Goal: Task Accomplishment & Management: Complete application form

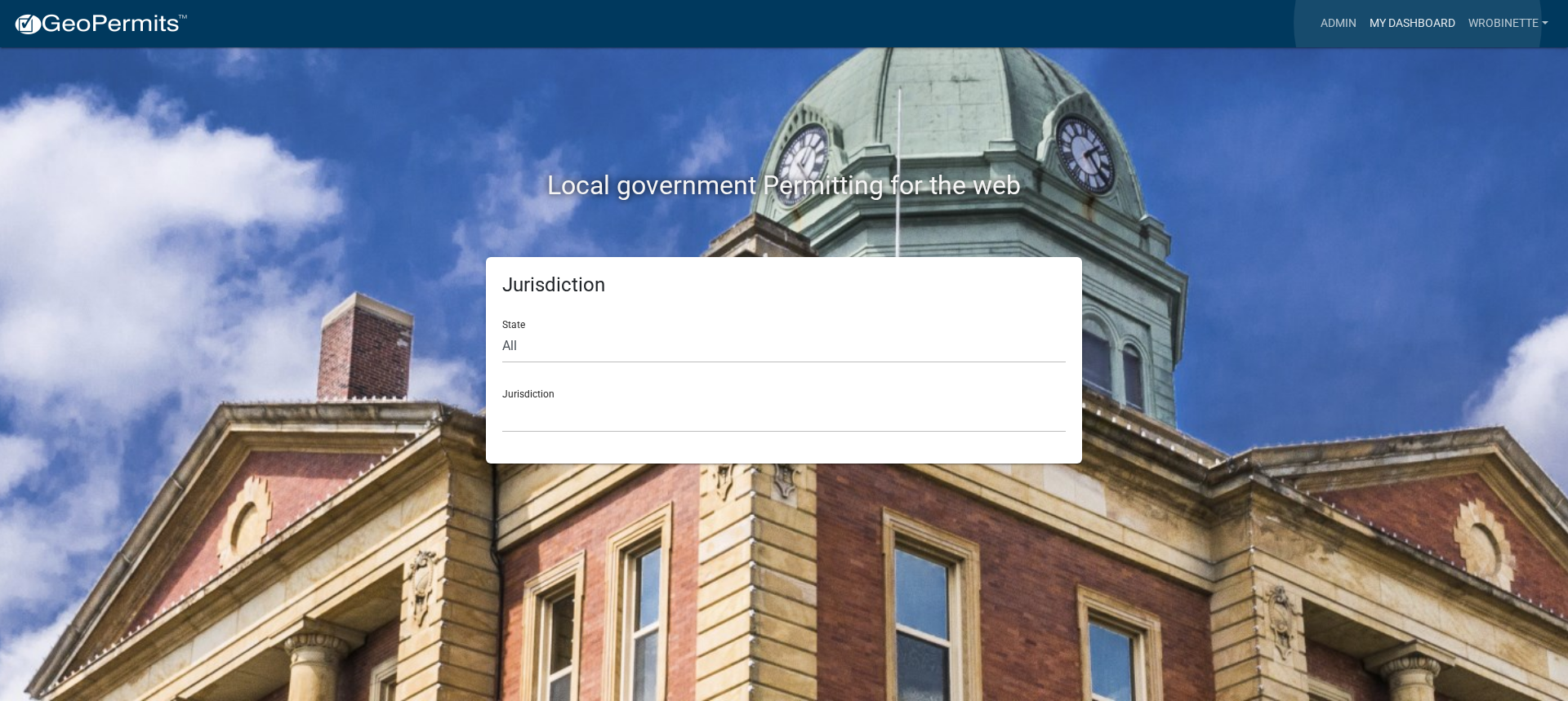
click at [1418, 23] on link "My Dashboard" at bounding box center [1413, 24] width 99 height 31
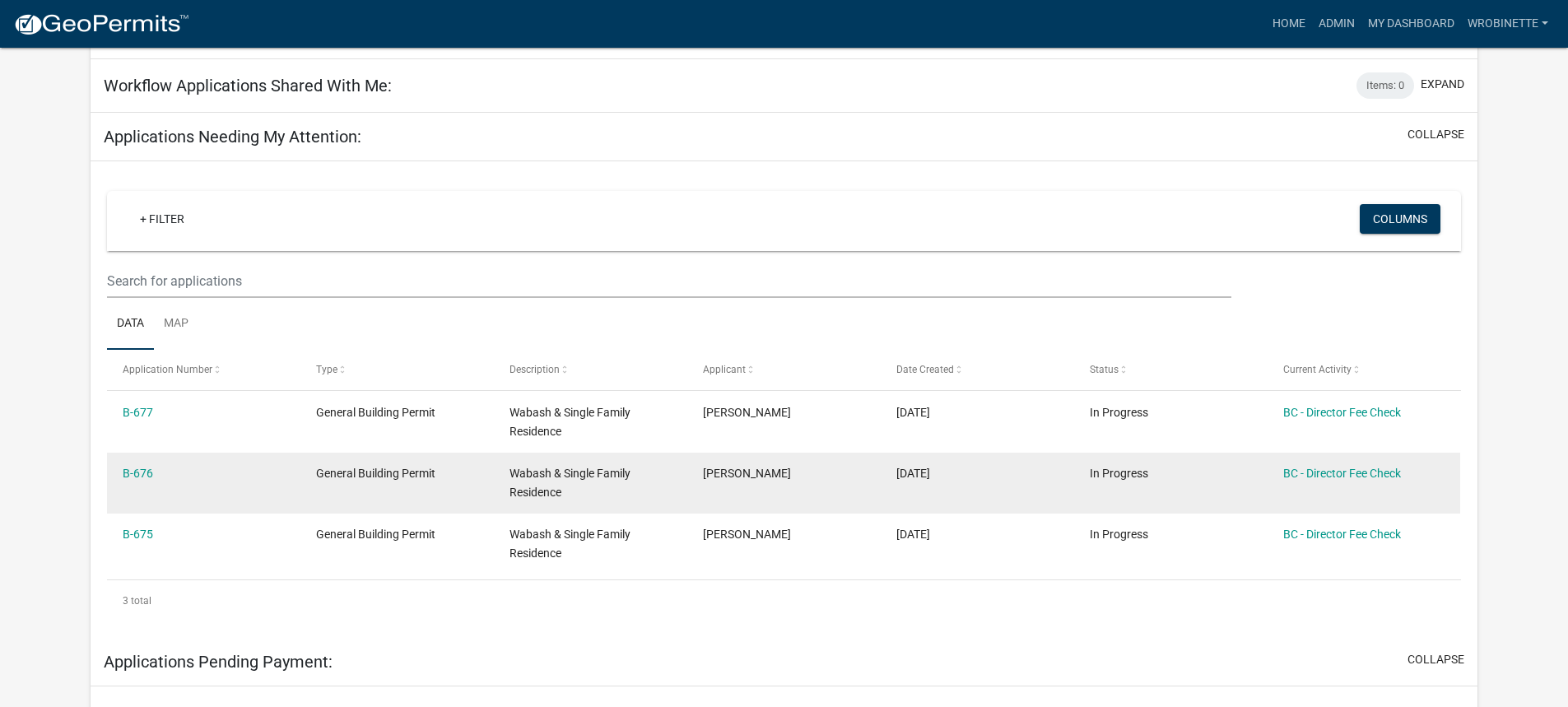
scroll to position [247, 0]
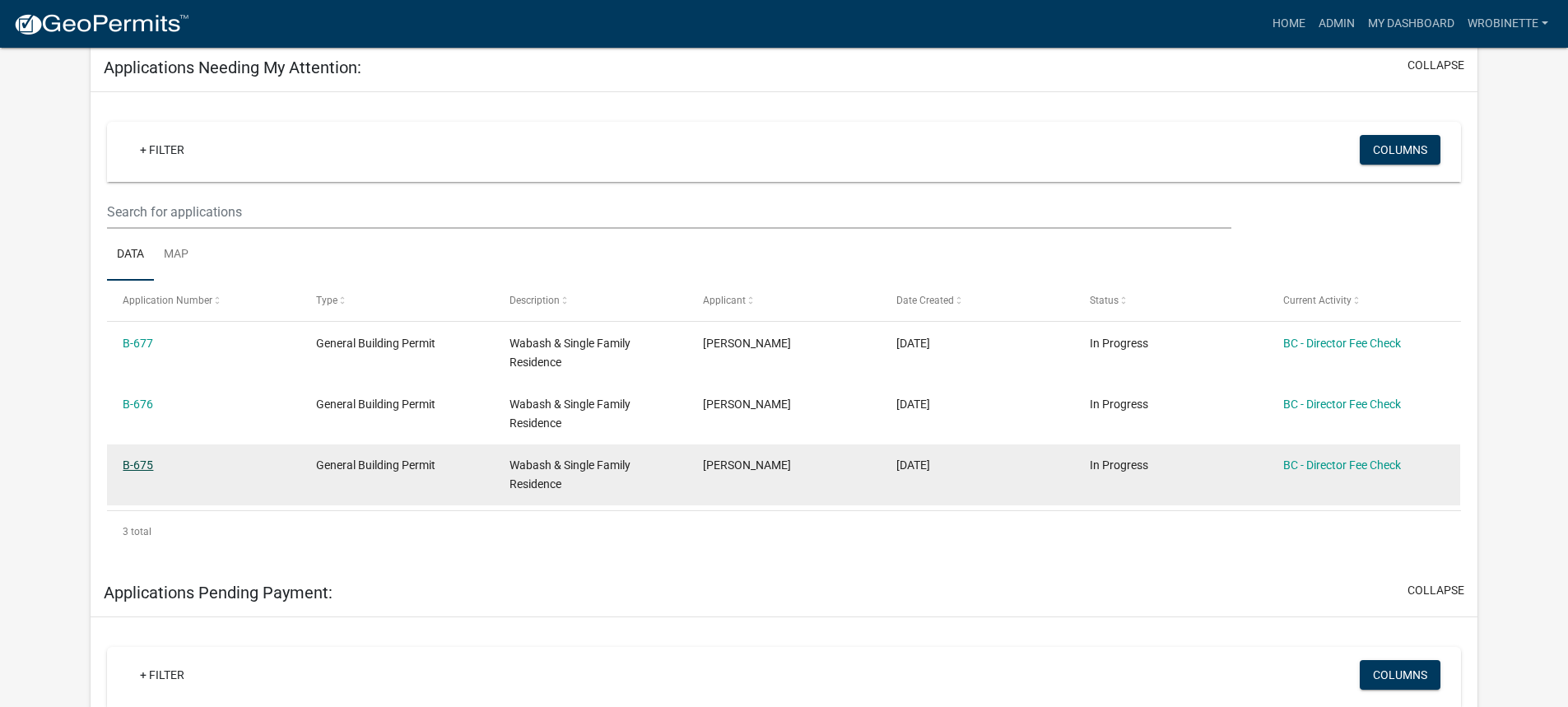
click at [138, 469] on link "B-675" at bounding box center [138, 466] width 30 height 14
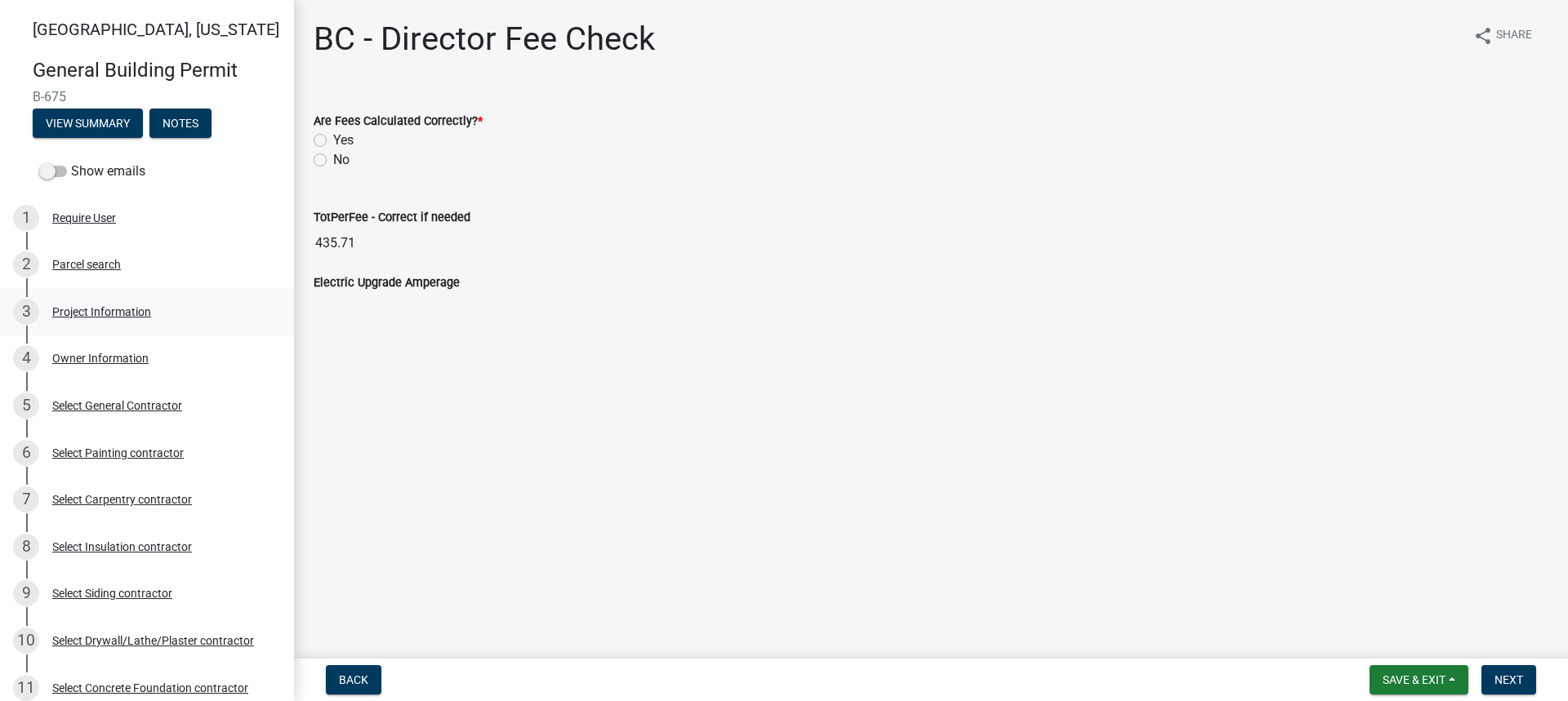
click at [122, 313] on div "Project Information" at bounding box center [102, 312] width 99 height 12
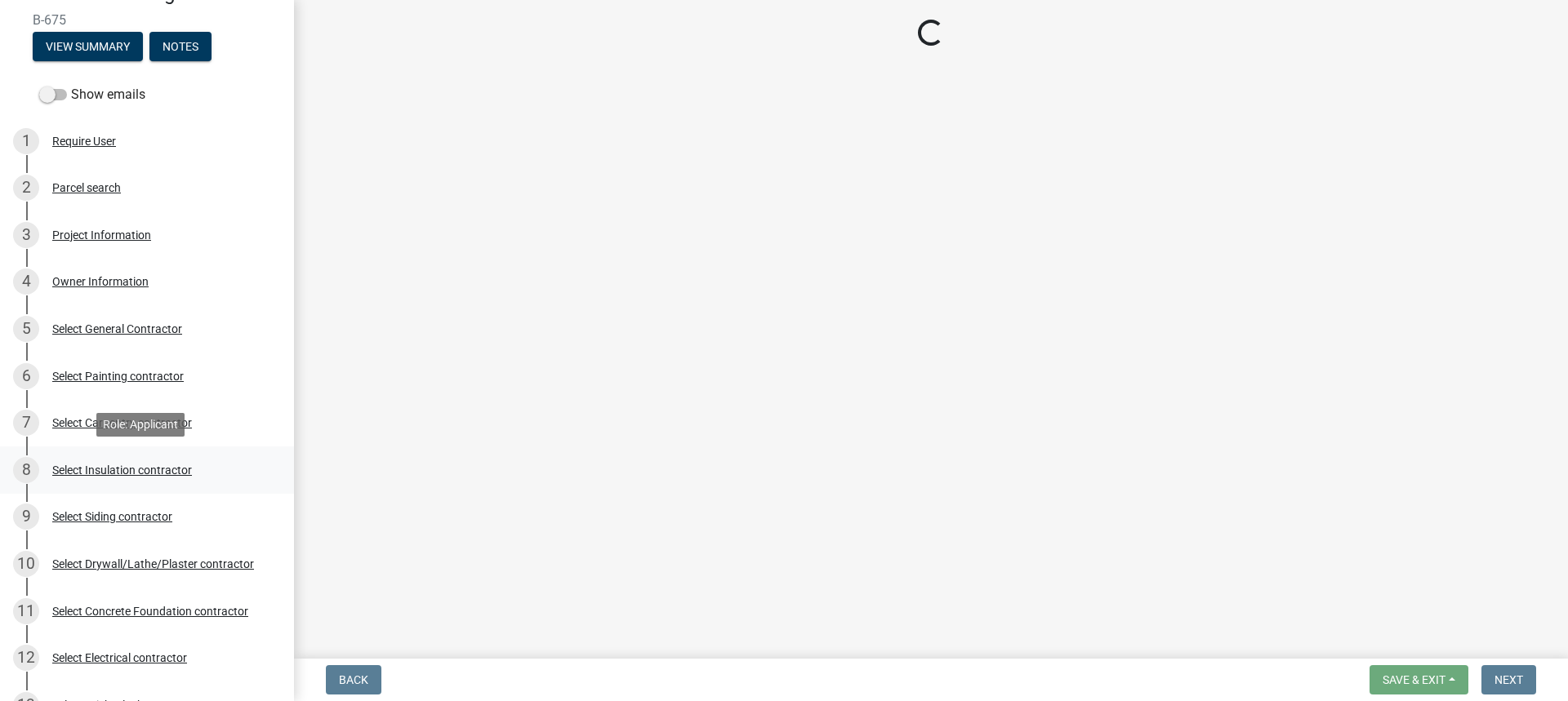
scroll to position [245, 0]
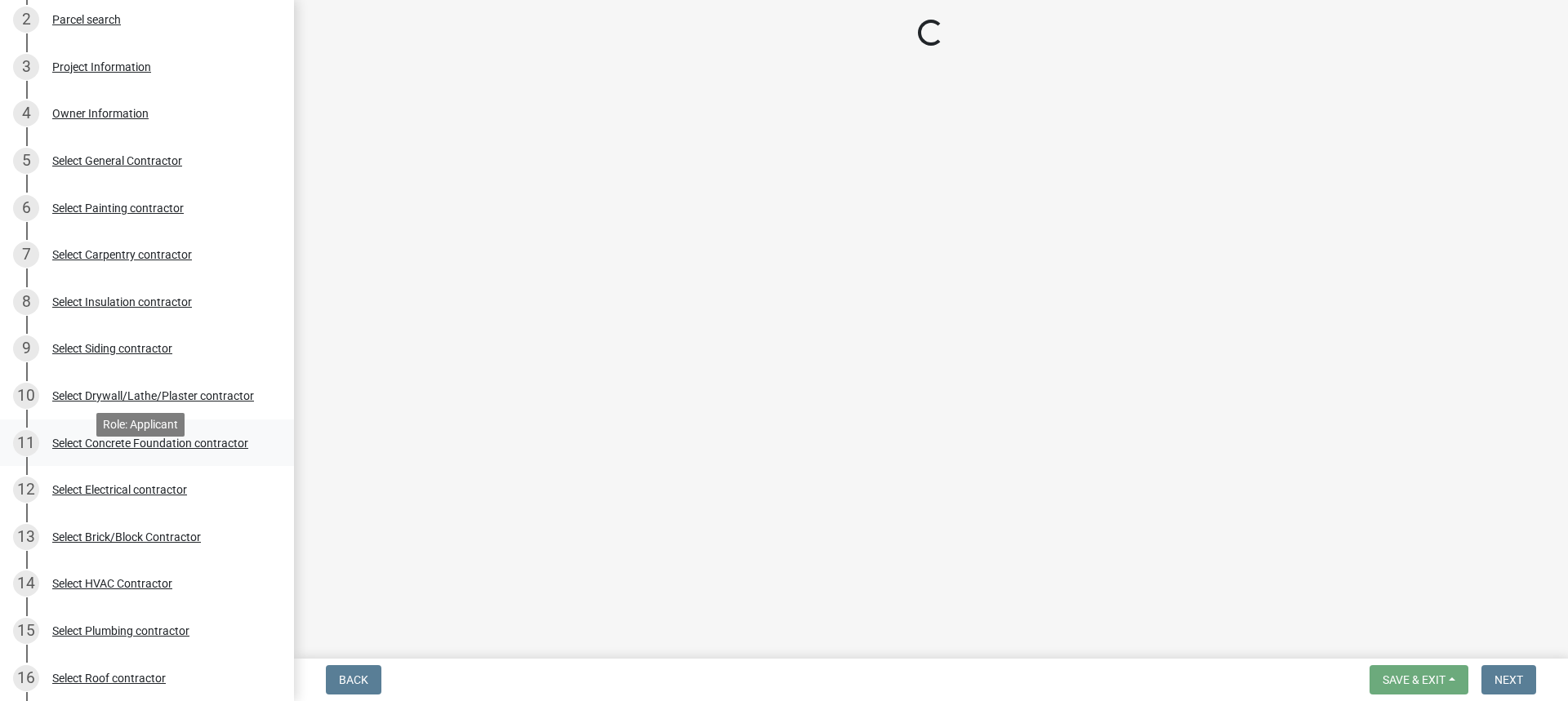
select select "f62e9ec7-2ce1-40c9-9d70-ac6e7ddc5d7c"
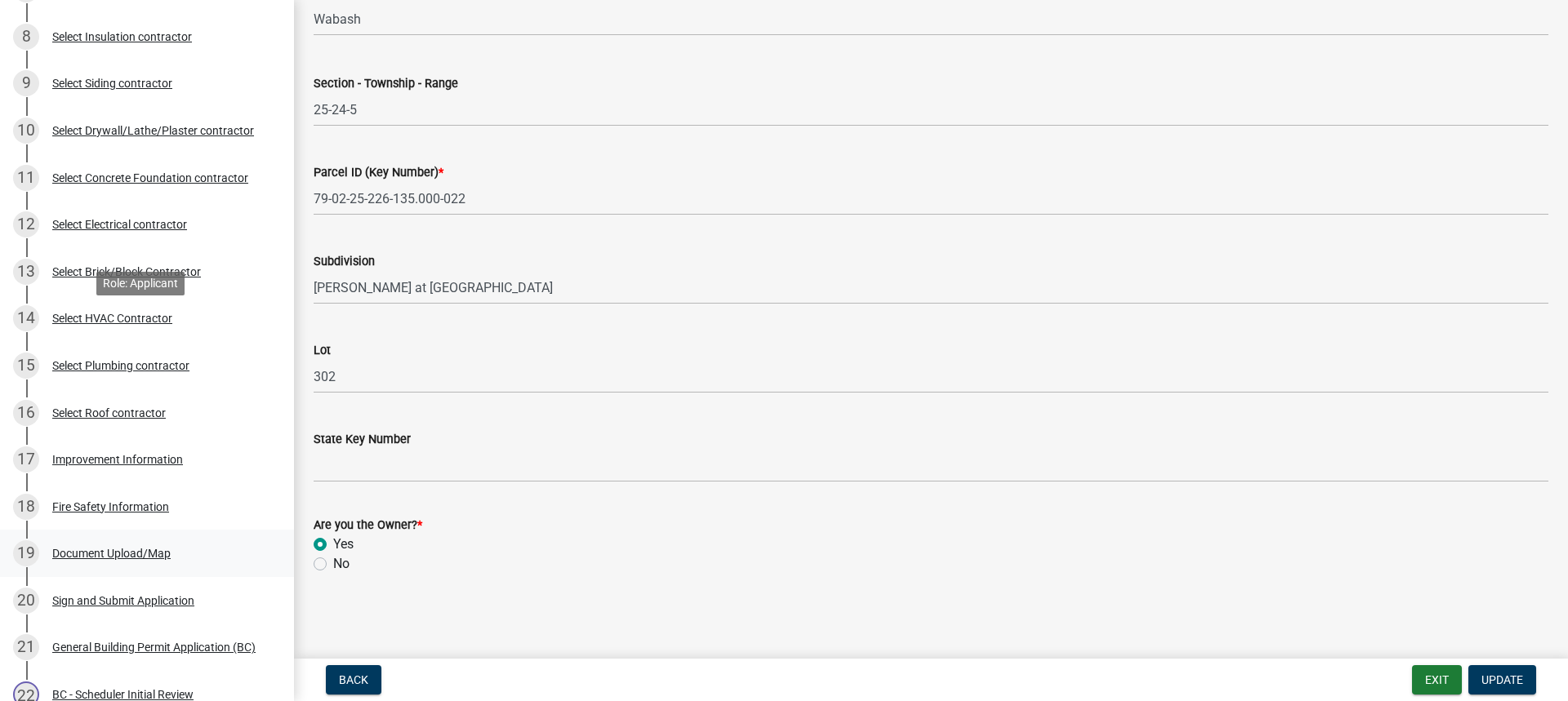
scroll to position [735, 0]
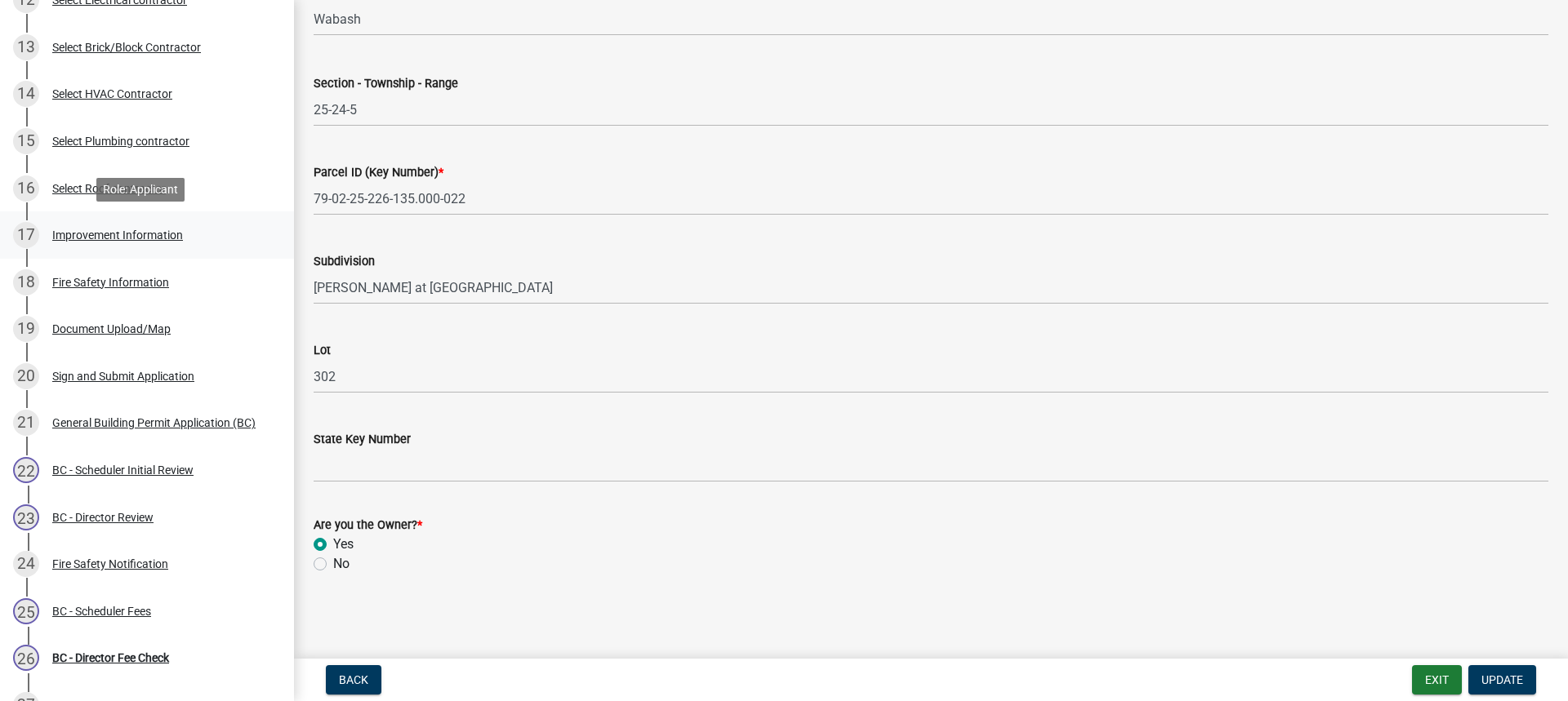
click at [132, 237] on div "Improvement Information" at bounding box center [118, 235] width 131 height 12
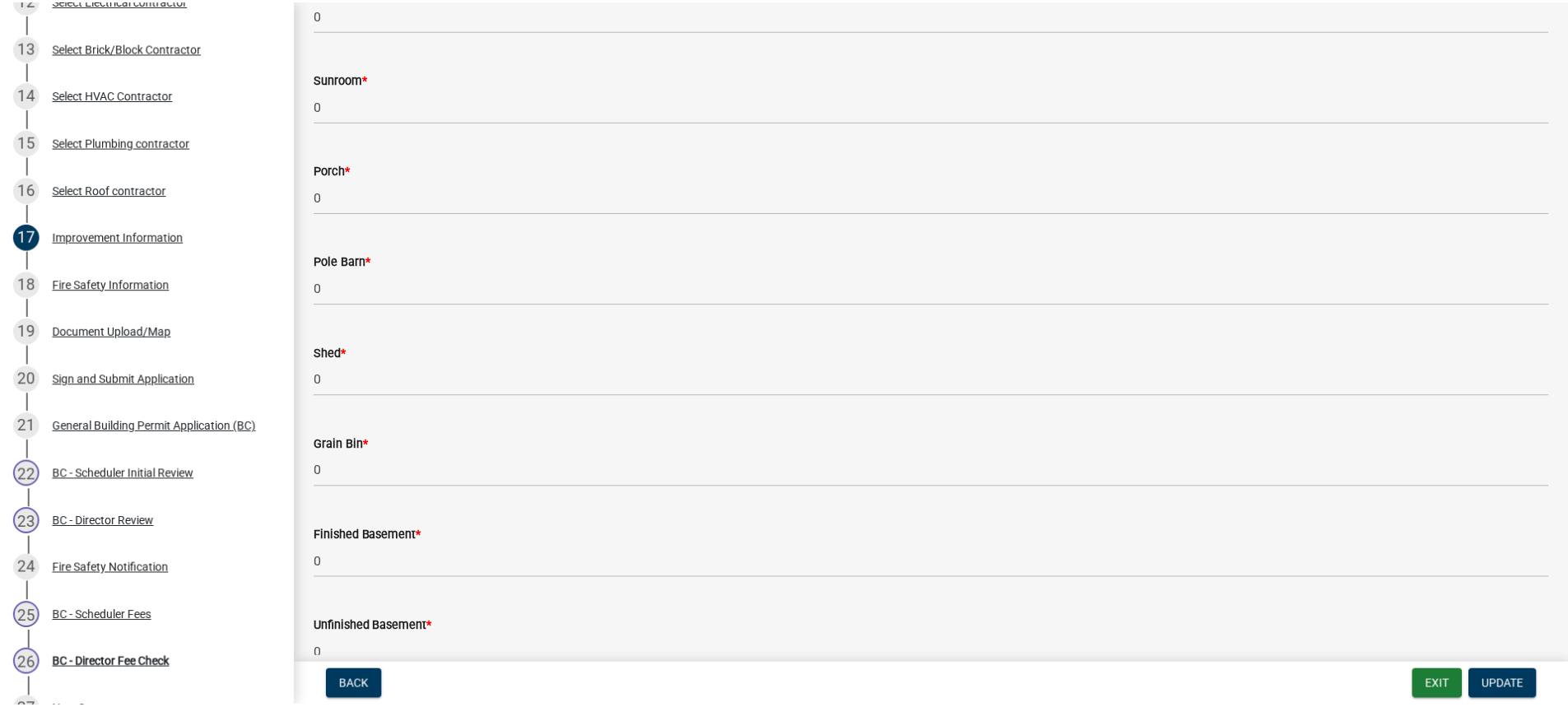
scroll to position [988, 0]
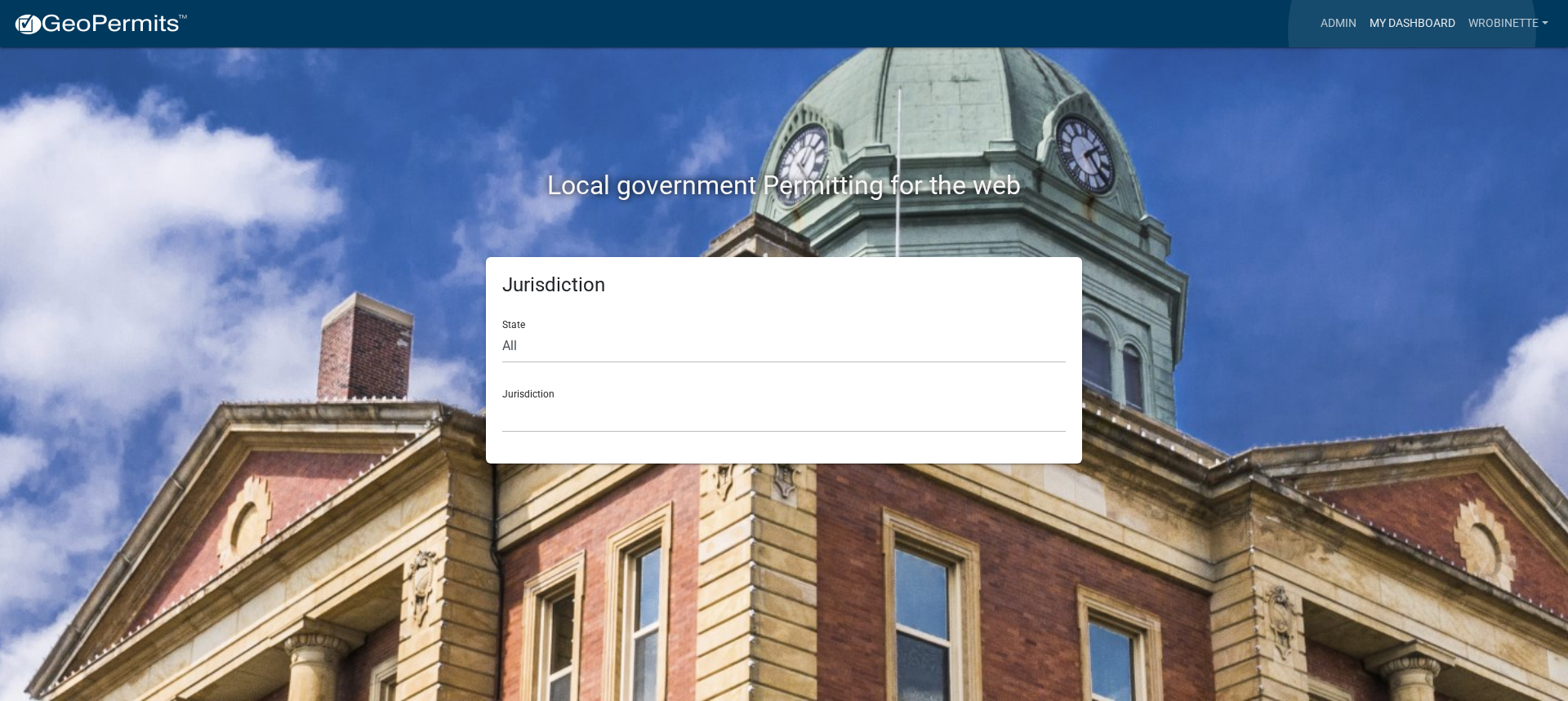
click at [1412, 31] on link "My Dashboard" at bounding box center [1413, 24] width 99 height 31
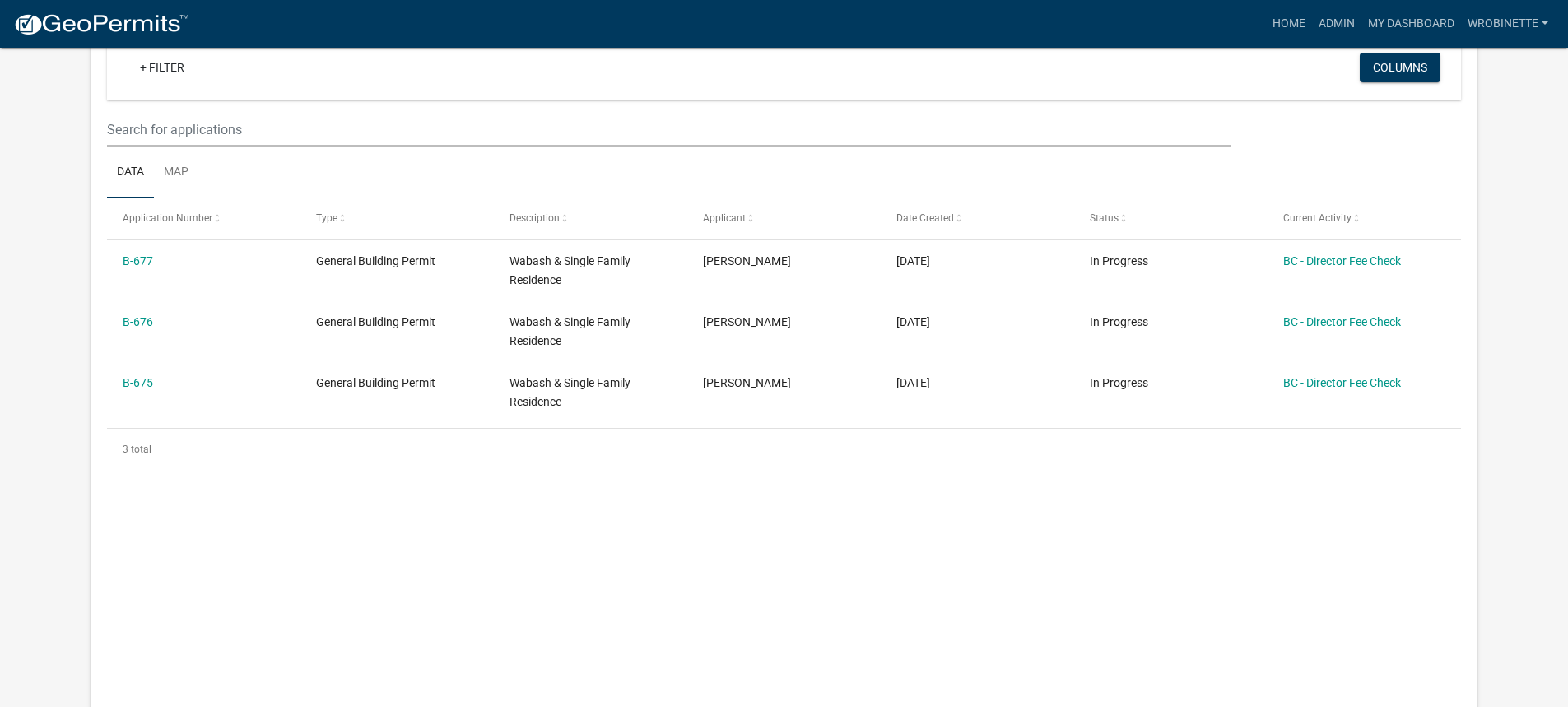
scroll to position [315, 0]
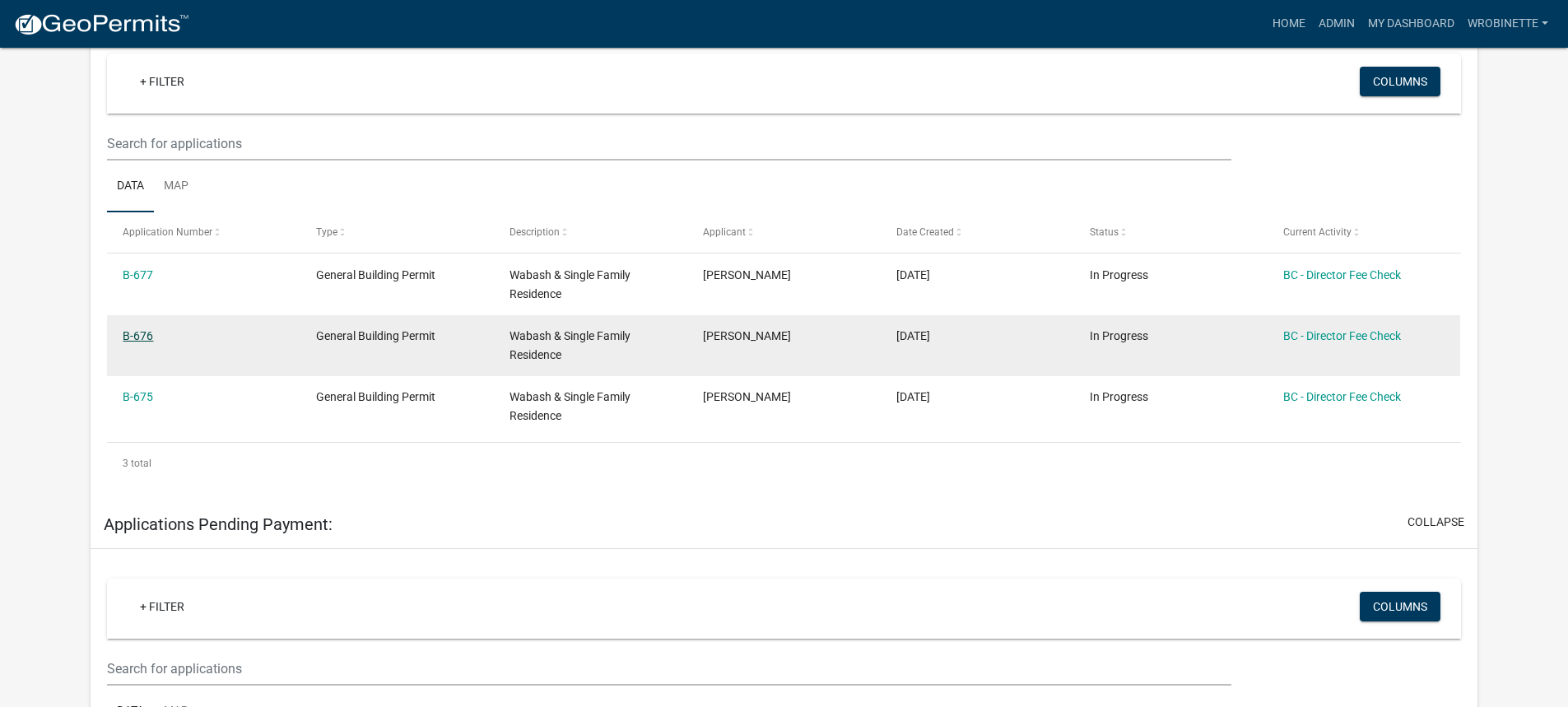
click at [148, 338] on link "B-676" at bounding box center [138, 336] width 30 height 14
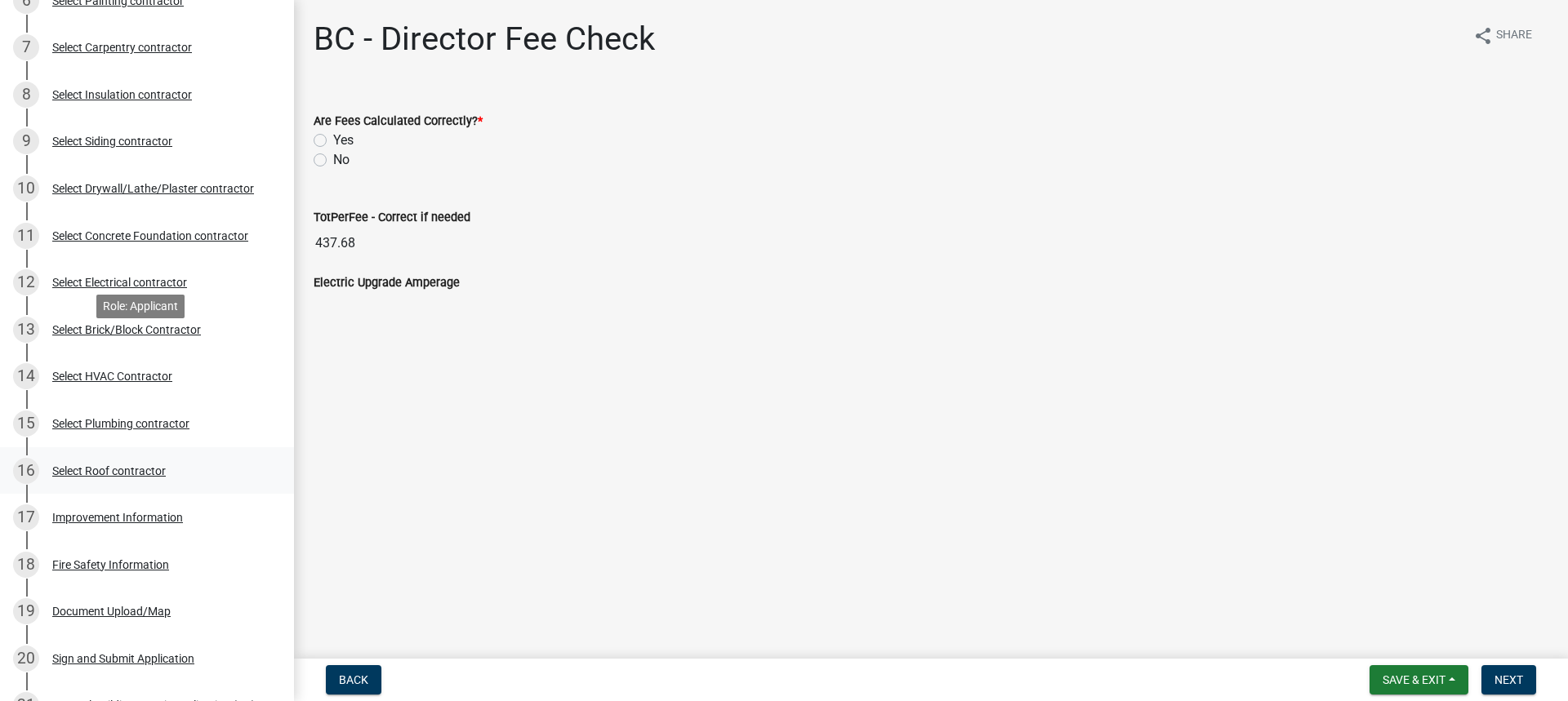
scroll to position [572, 0]
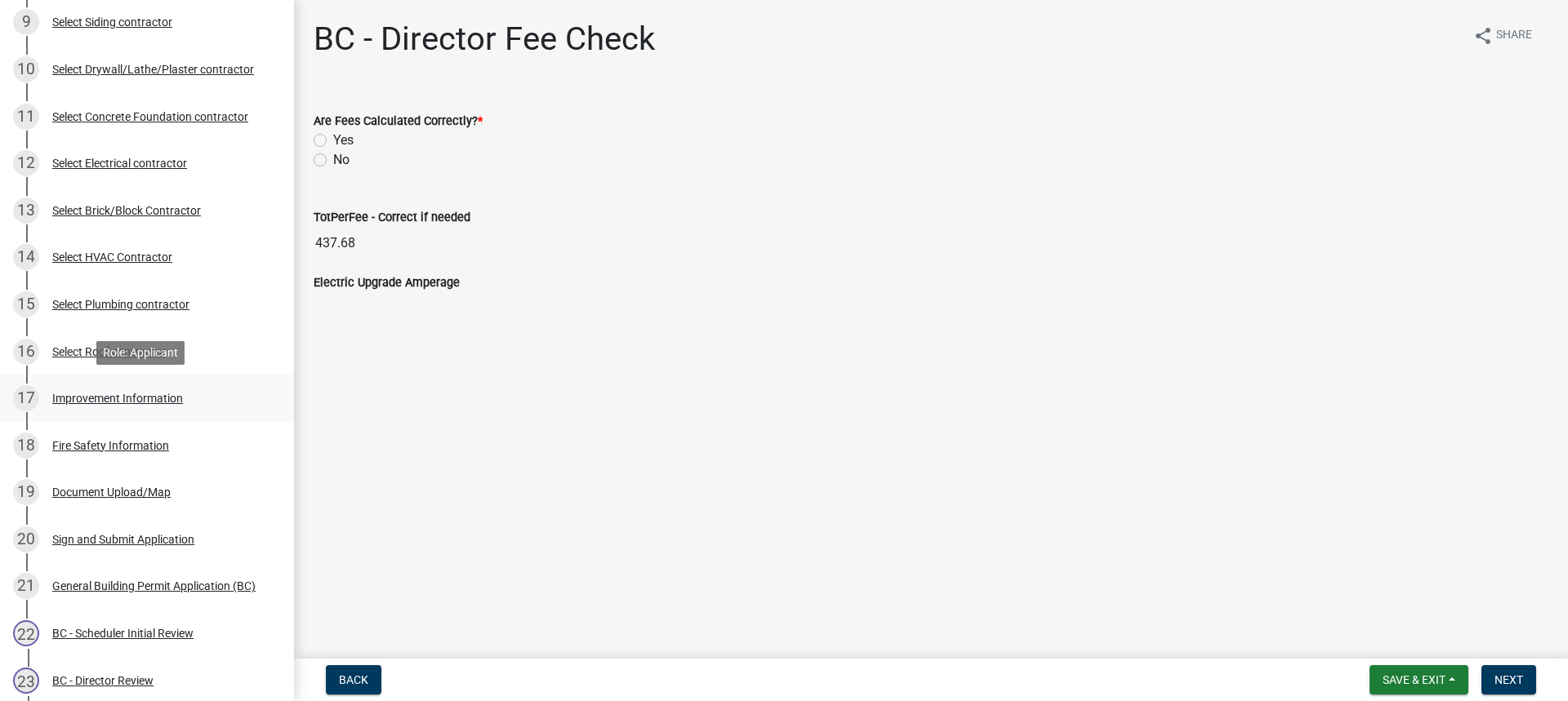
click at [137, 395] on div "Improvement Information" at bounding box center [118, 399] width 131 height 12
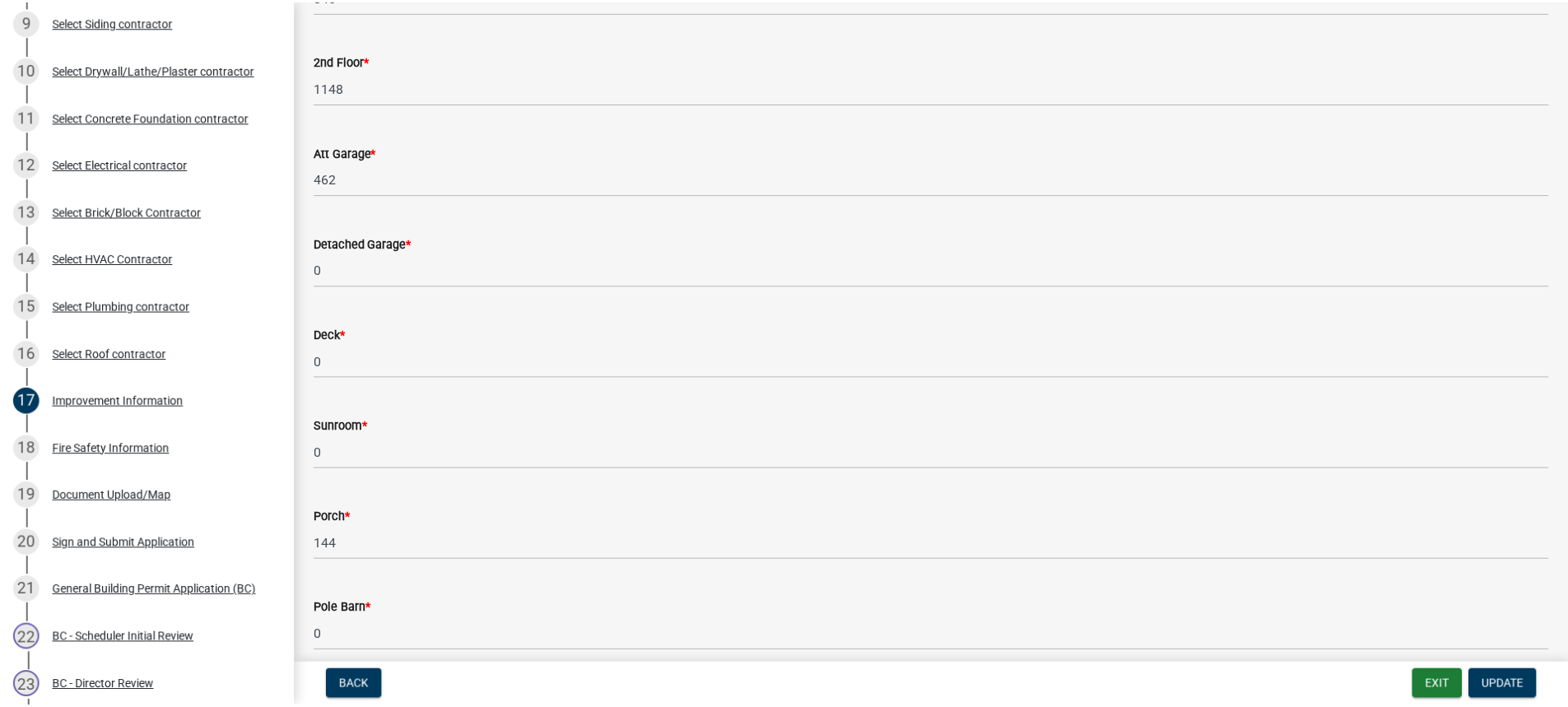
scroll to position [659, 0]
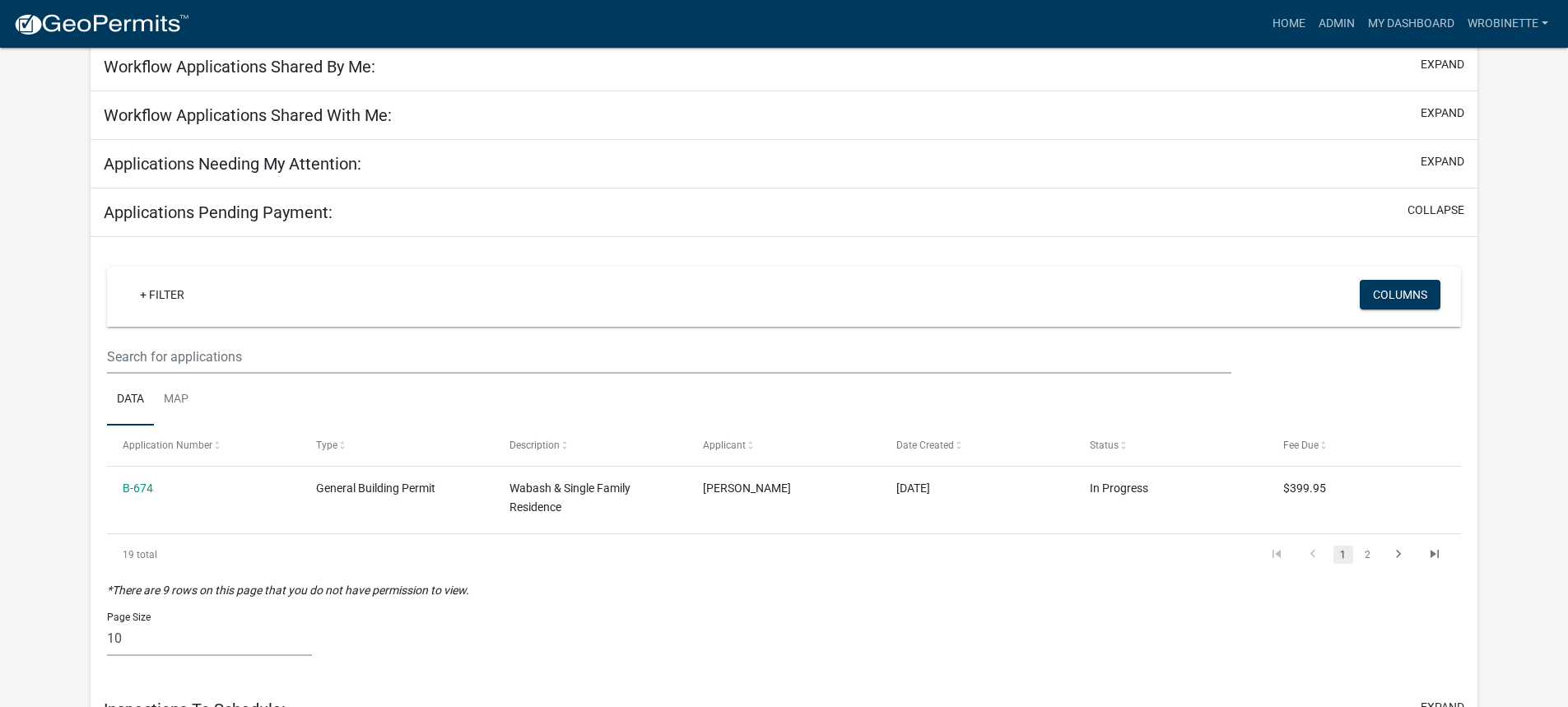
scroll to position [138, 0]
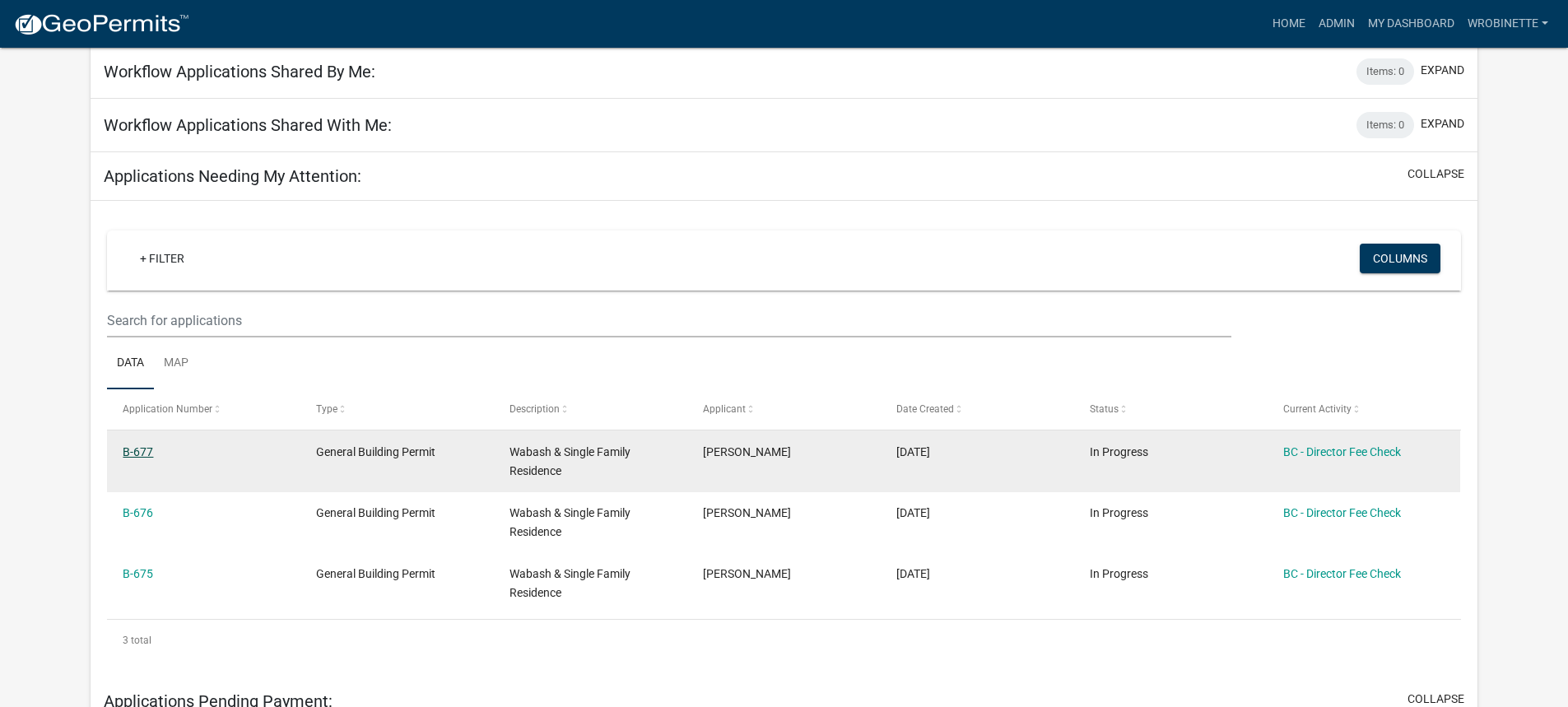
click at [135, 449] on link "B-677" at bounding box center [138, 452] width 30 height 14
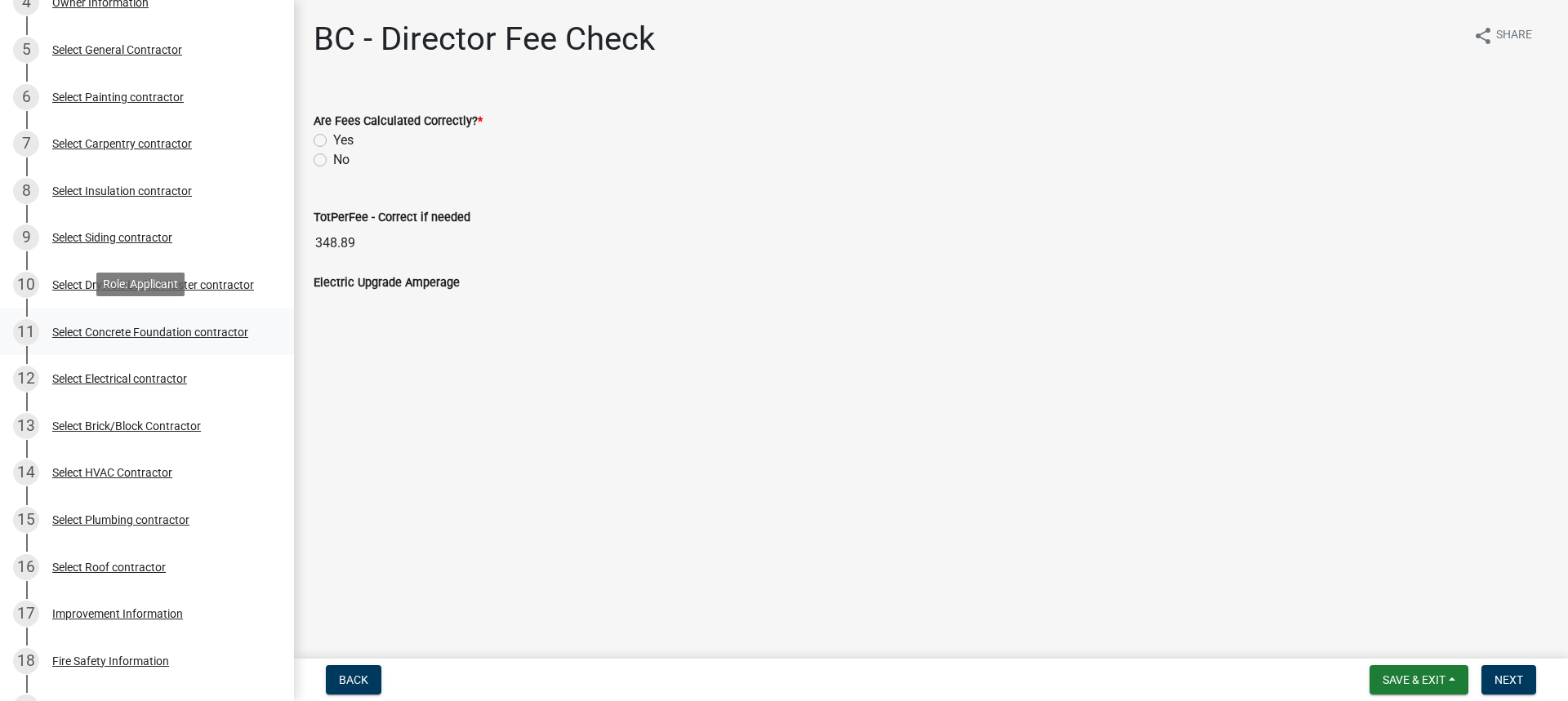
scroll to position [489, 0]
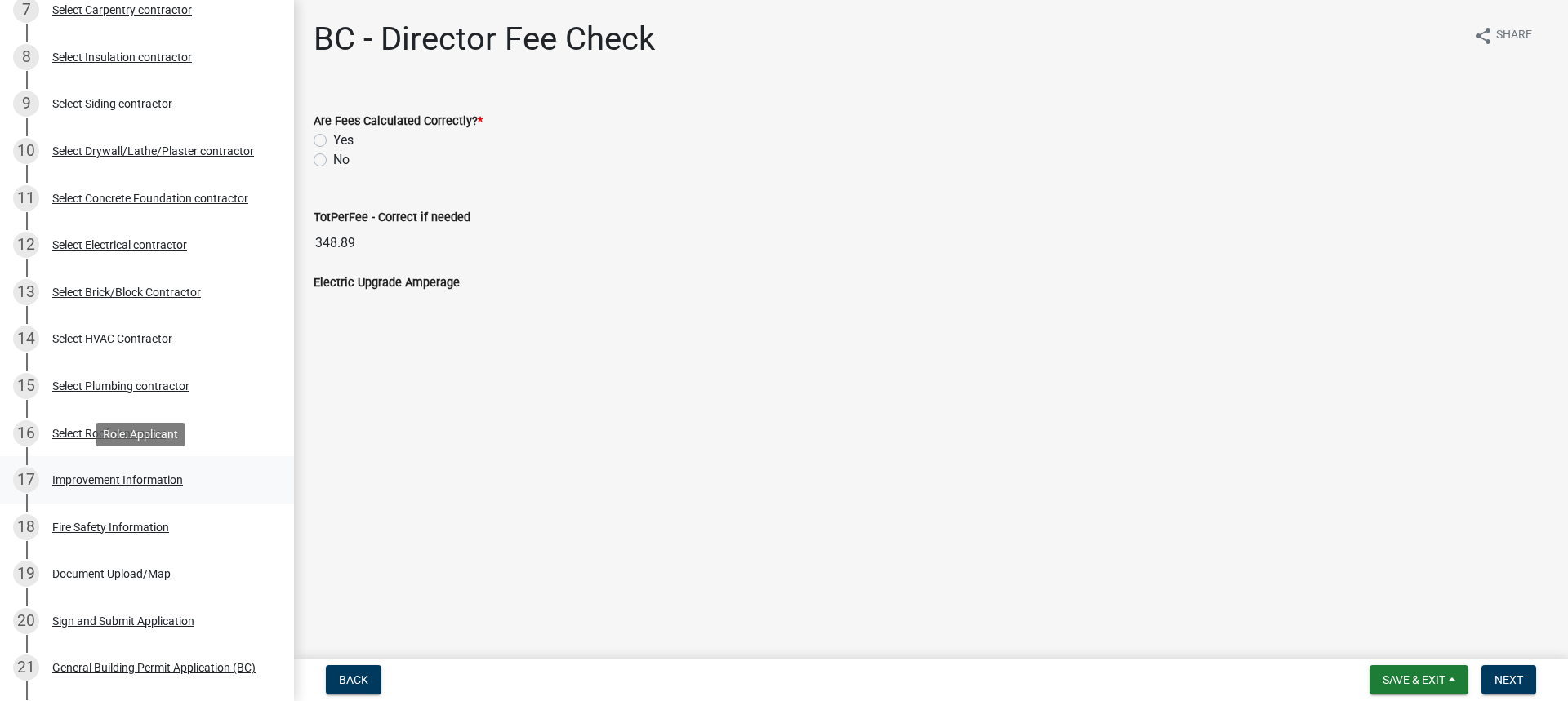
click at [124, 478] on div "Improvement Information" at bounding box center [118, 480] width 131 height 12
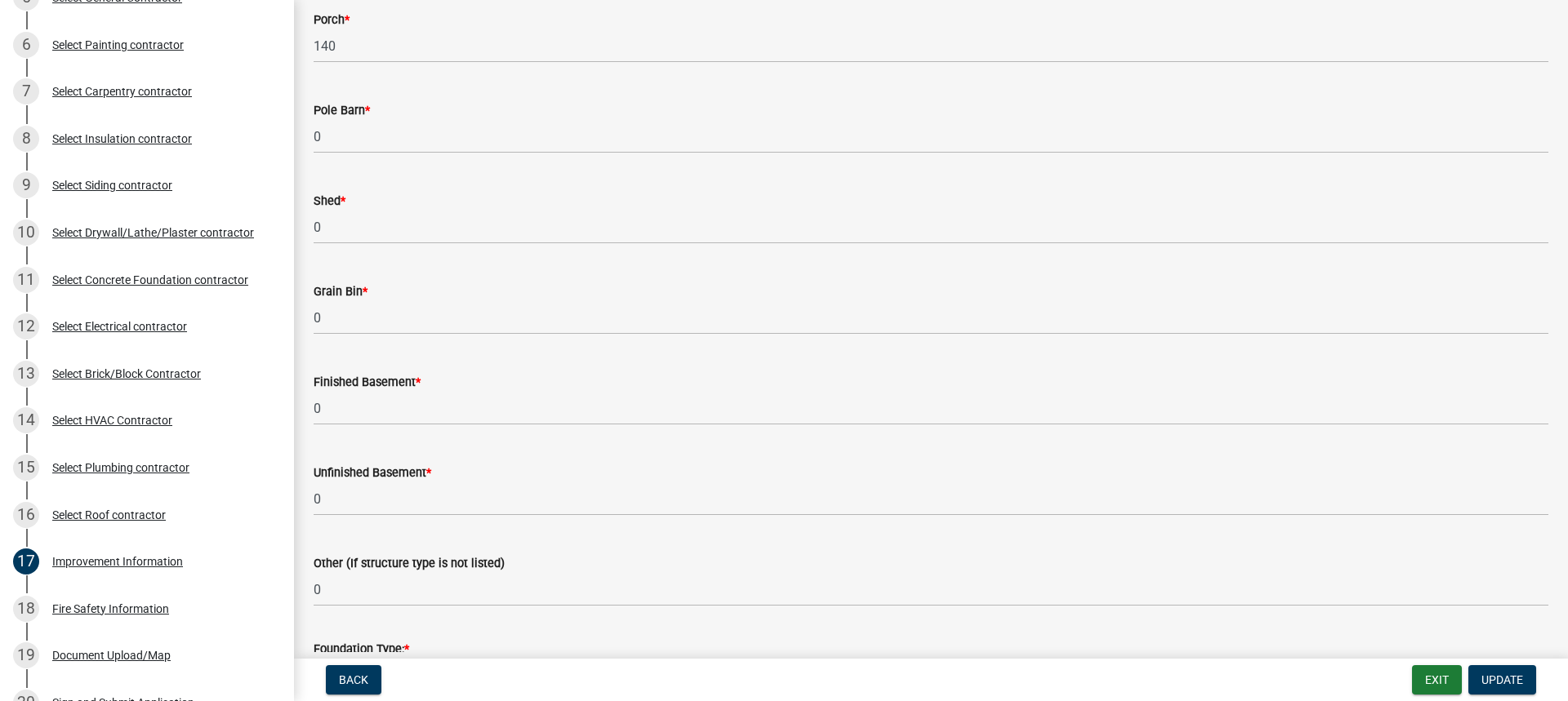
scroll to position [1061, 0]
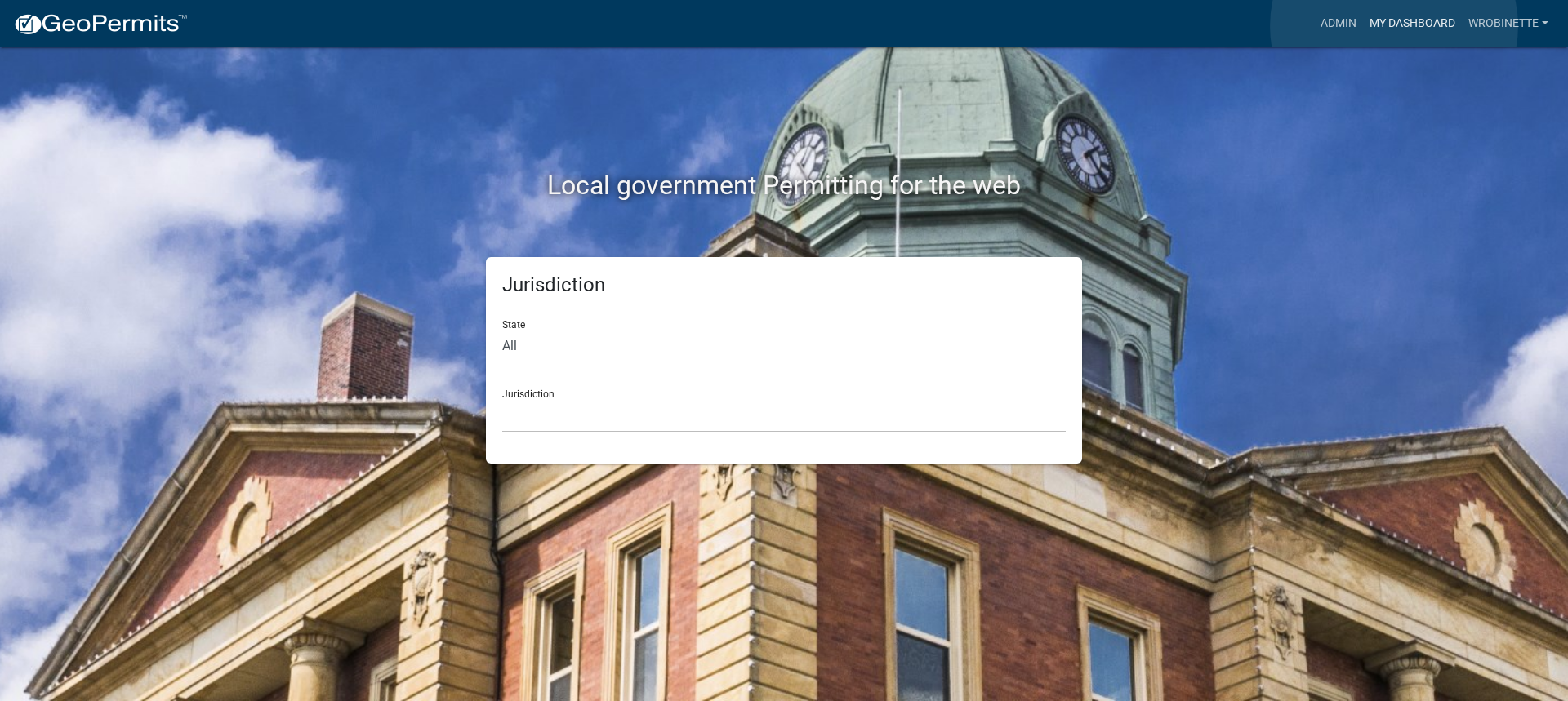
click at [1396, 25] on link "My Dashboard" at bounding box center [1413, 24] width 99 height 31
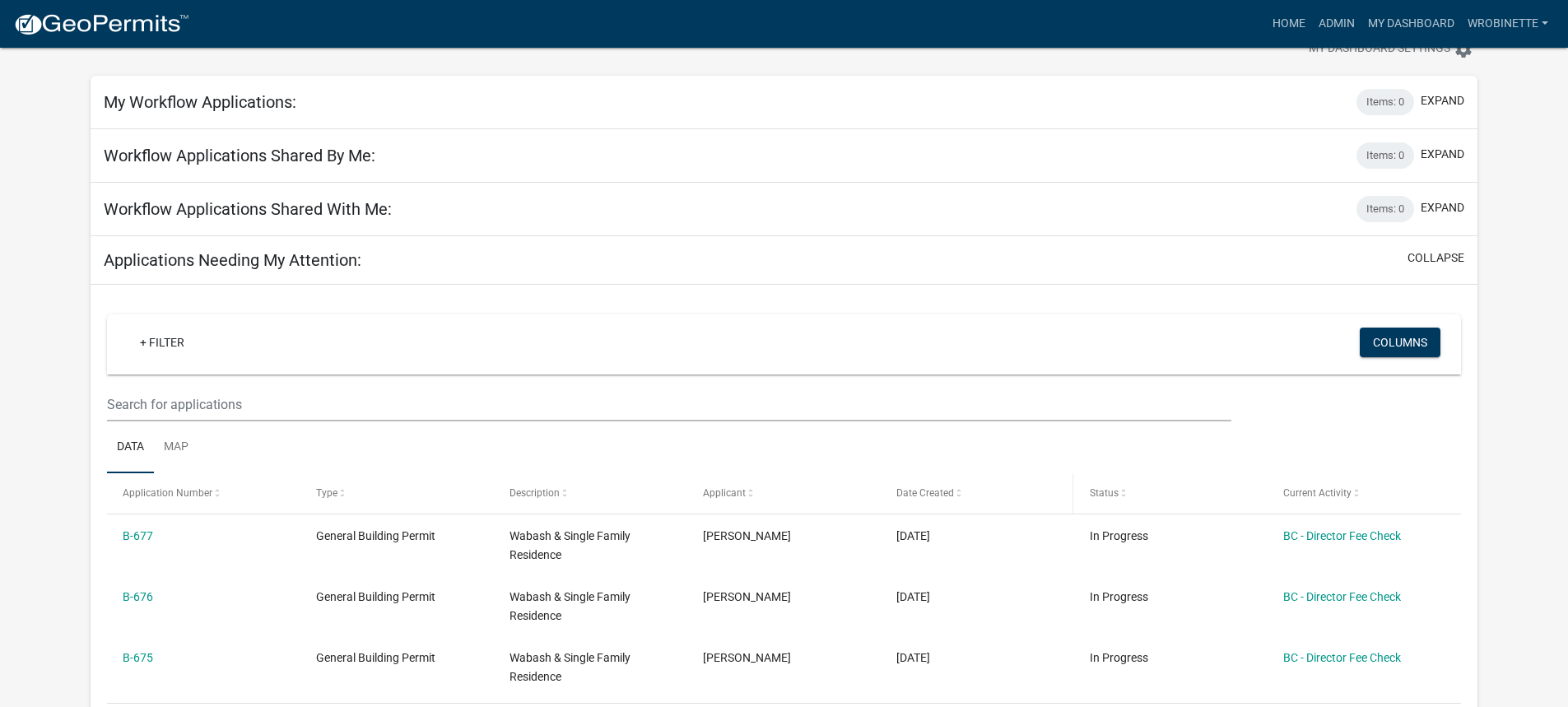
scroll to position [247, 0]
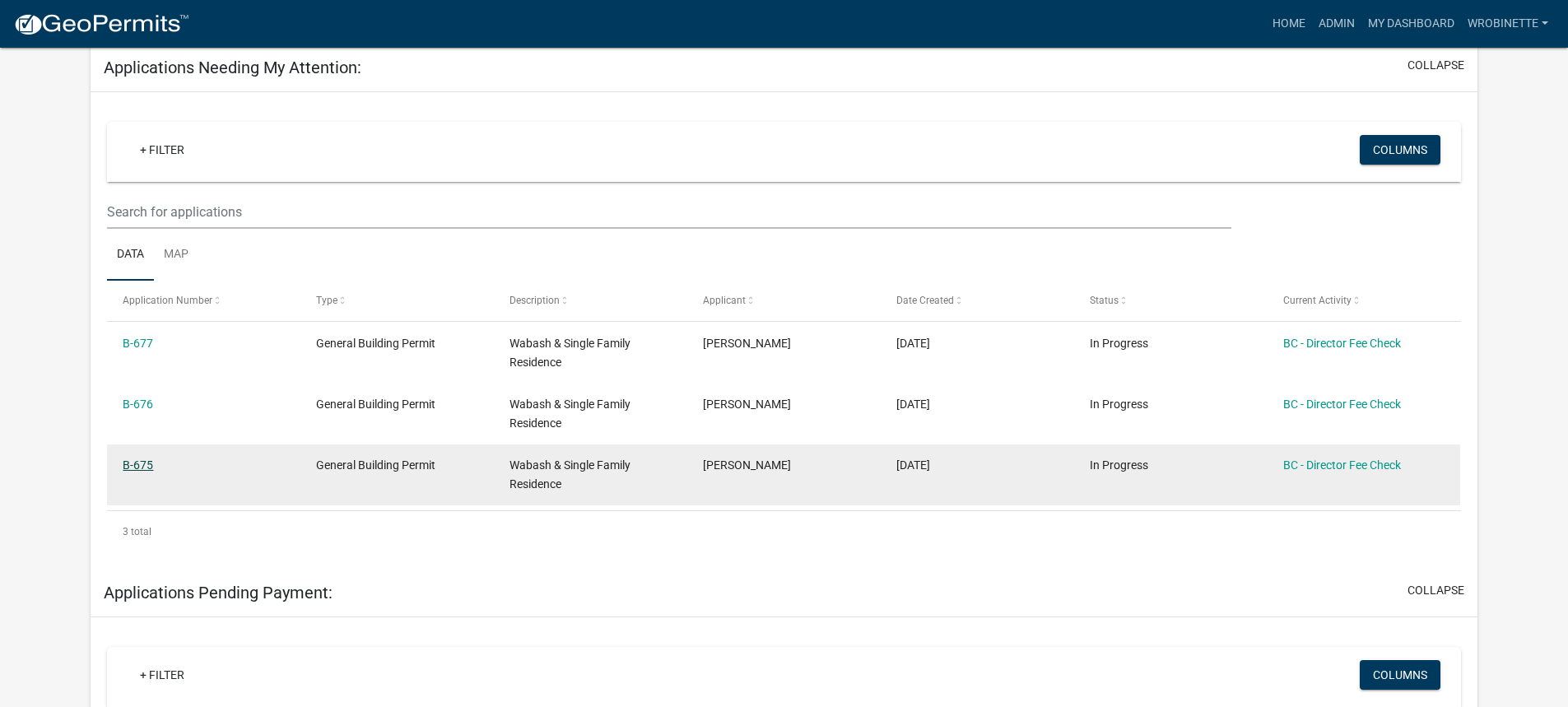
click at [149, 463] on link "B-675" at bounding box center [138, 466] width 30 height 14
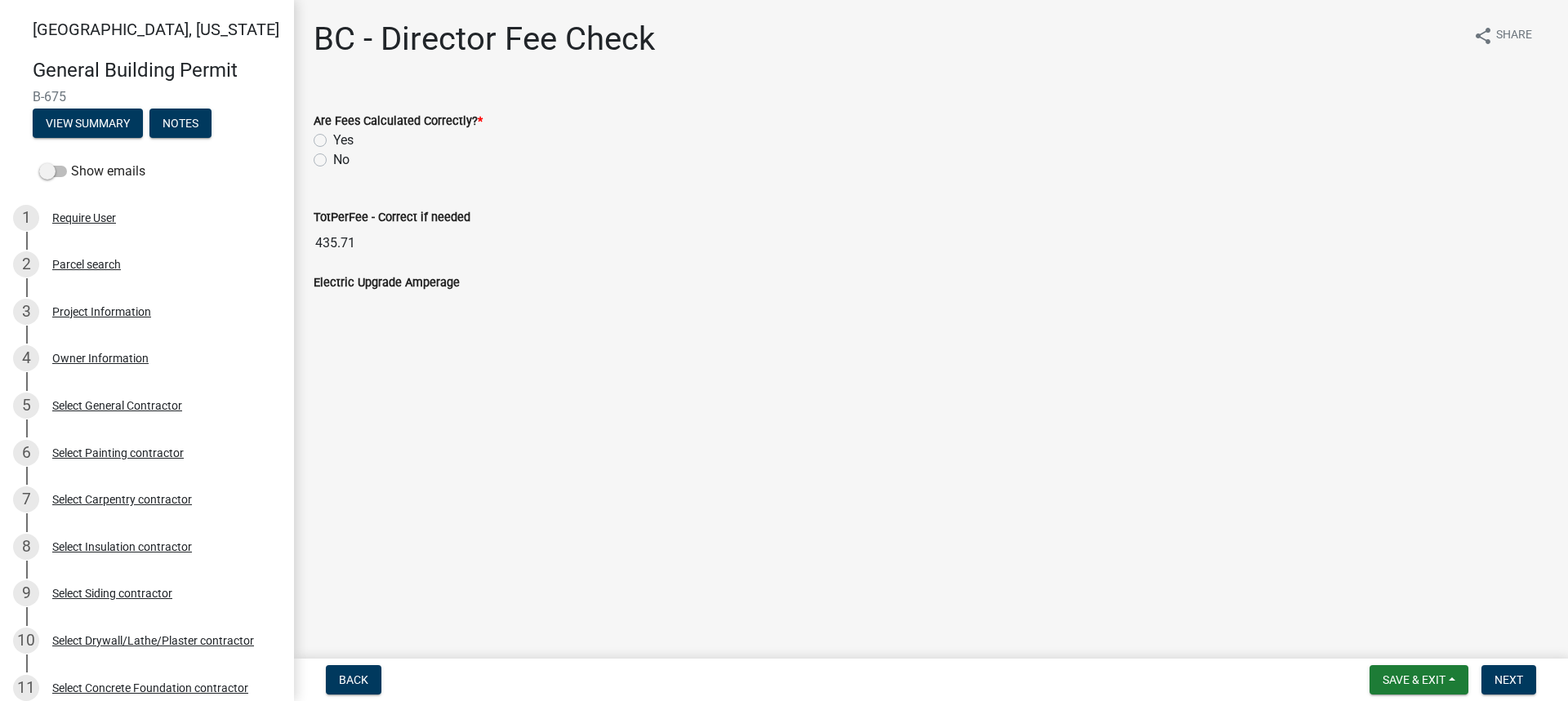
click at [333, 139] on label "Yes" at bounding box center [343, 140] width 20 height 19
click at [333, 139] on input "Yes" at bounding box center [338, 136] width 11 height 11
radio input "true"
click at [1507, 684] on span "Next" at bounding box center [1508, 680] width 29 height 13
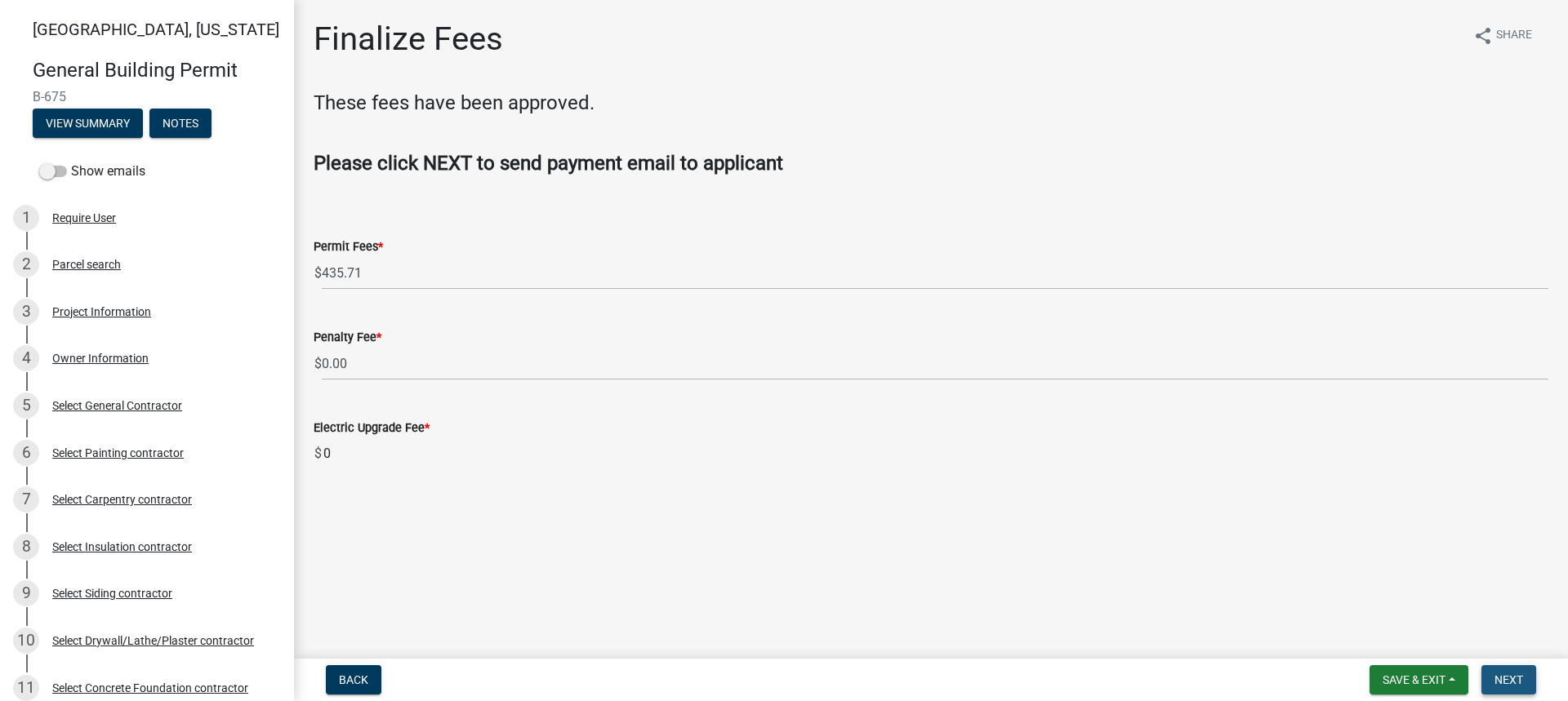
click at [1518, 674] on span "Next" at bounding box center [1508, 680] width 29 height 13
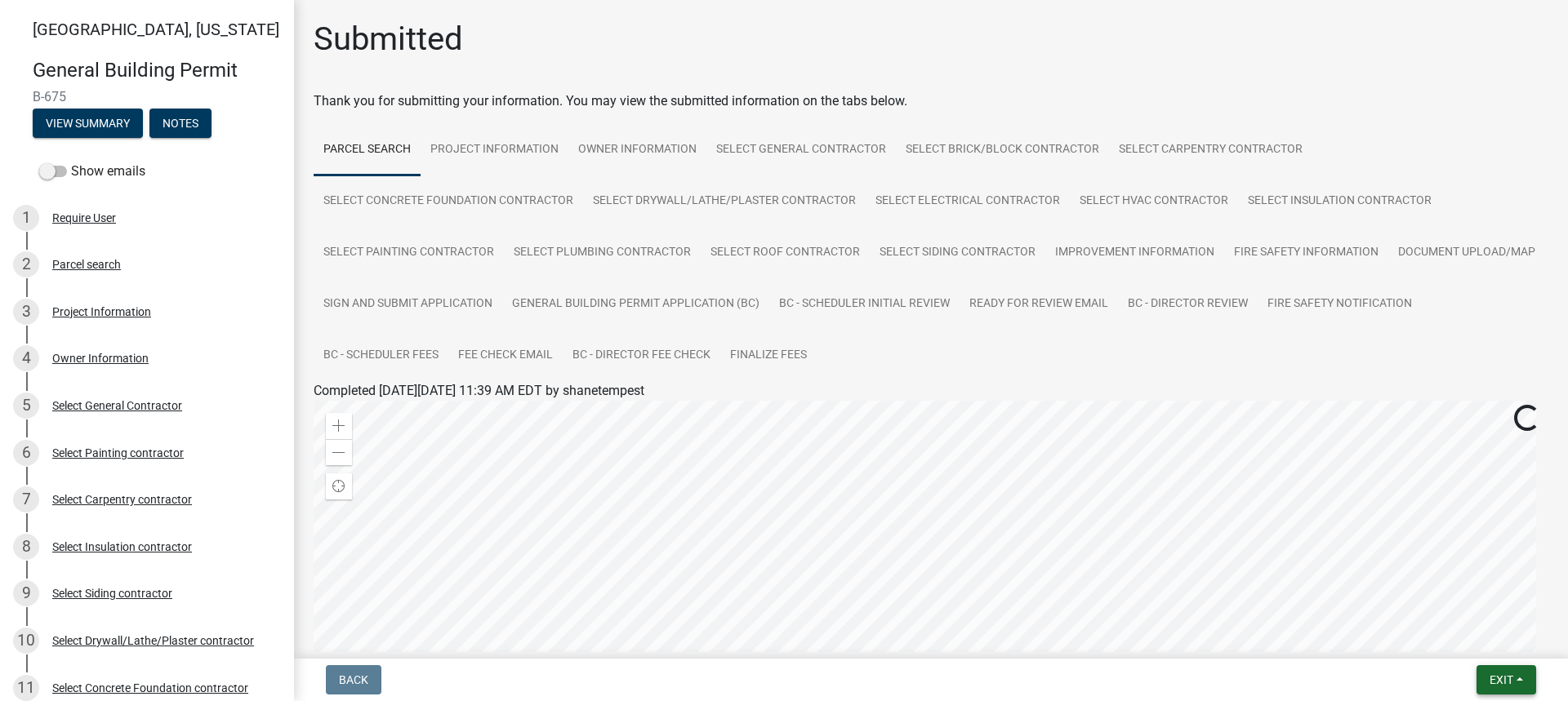
click at [1510, 682] on span "Exit" at bounding box center [1501, 680] width 24 height 13
click at [1446, 633] on button "Save & Exit" at bounding box center [1471, 637] width 131 height 39
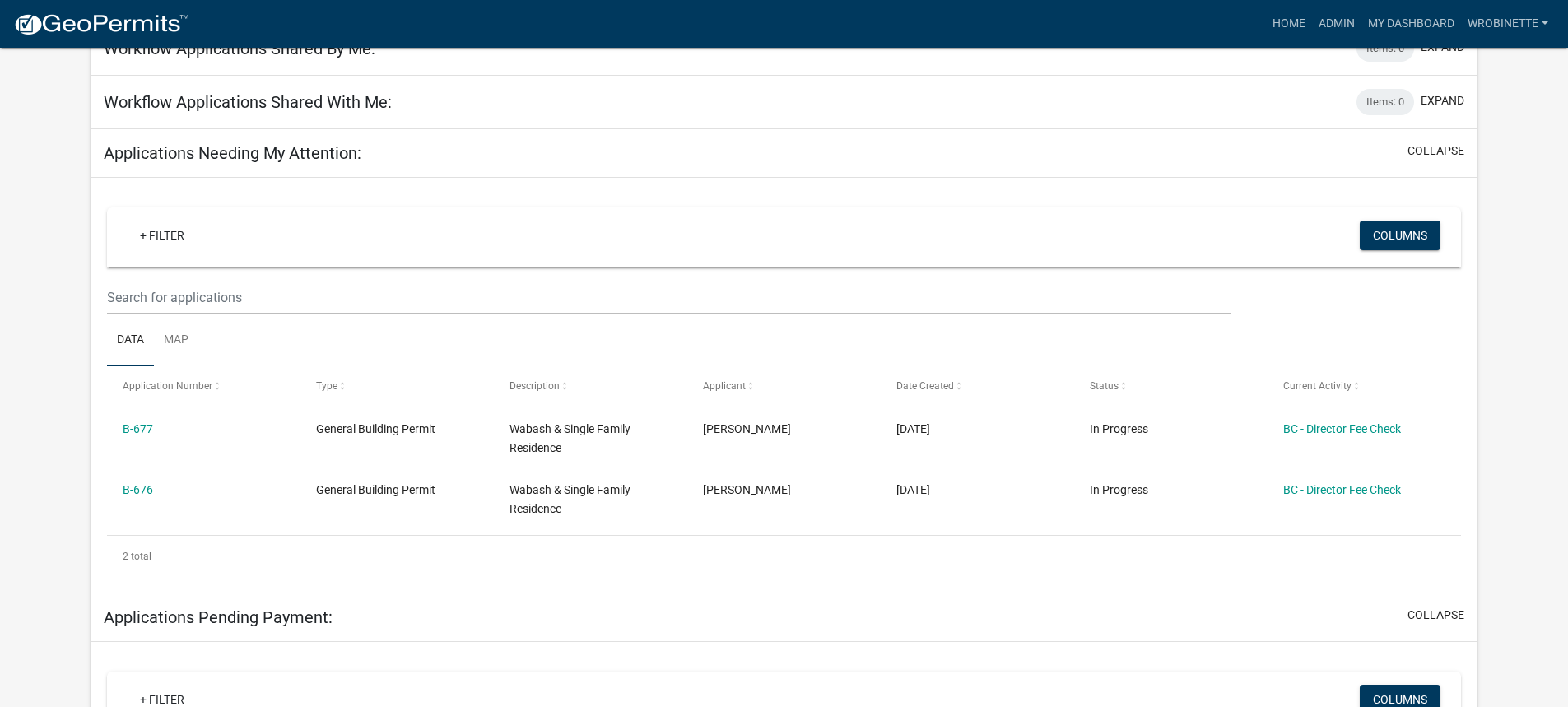
scroll to position [164, 0]
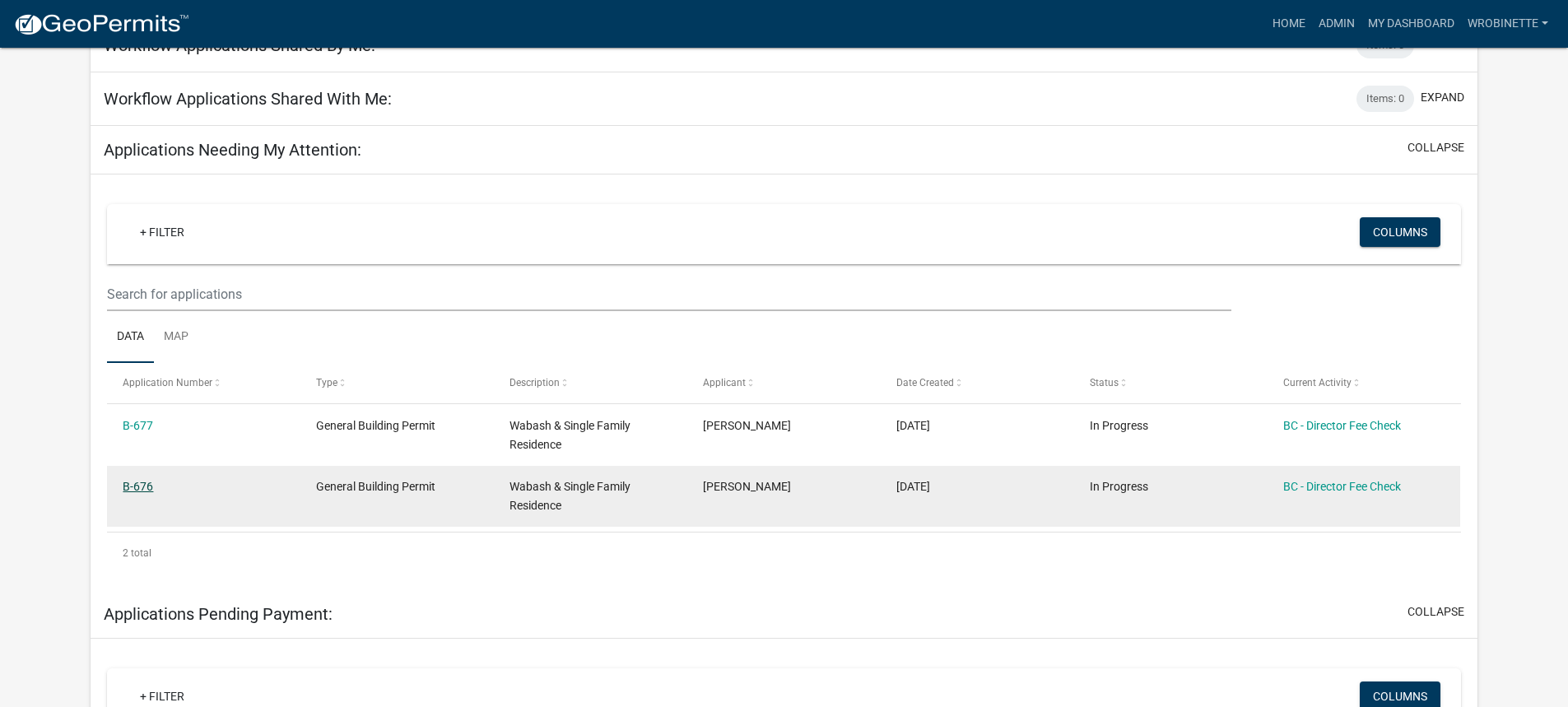
click at [146, 483] on link "B-676" at bounding box center [138, 487] width 30 height 14
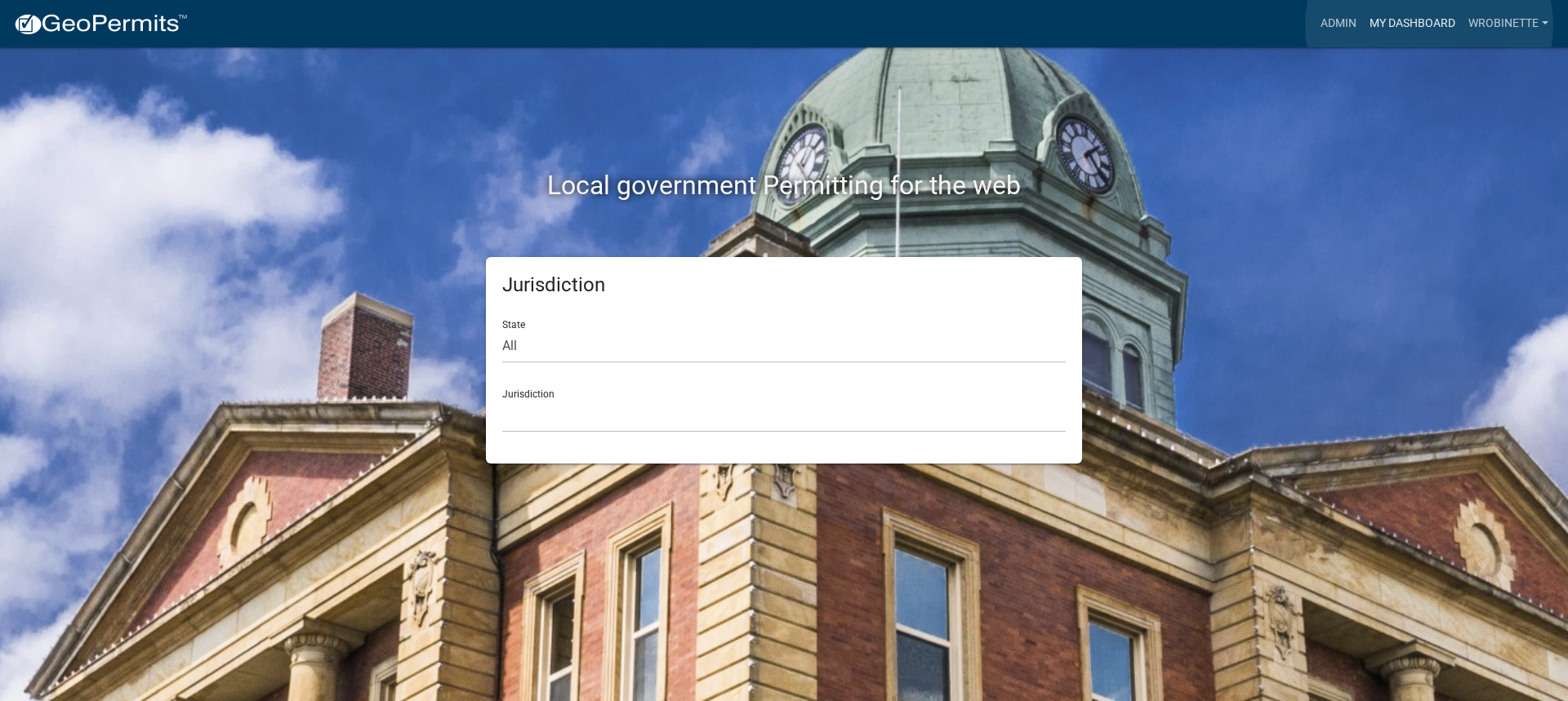
click at [1429, 25] on link "My Dashboard" at bounding box center [1413, 24] width 99 height 31
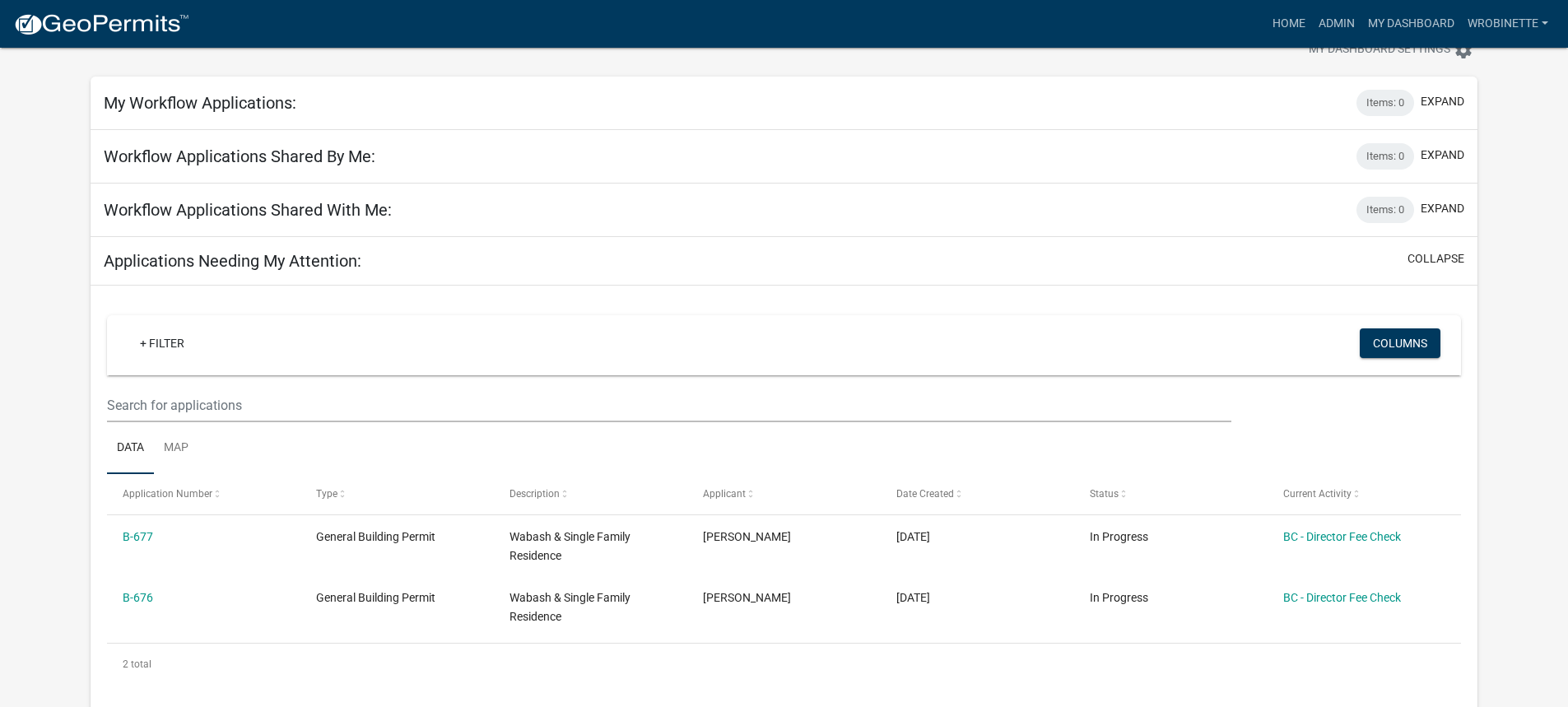
scroll to position [82, 0]
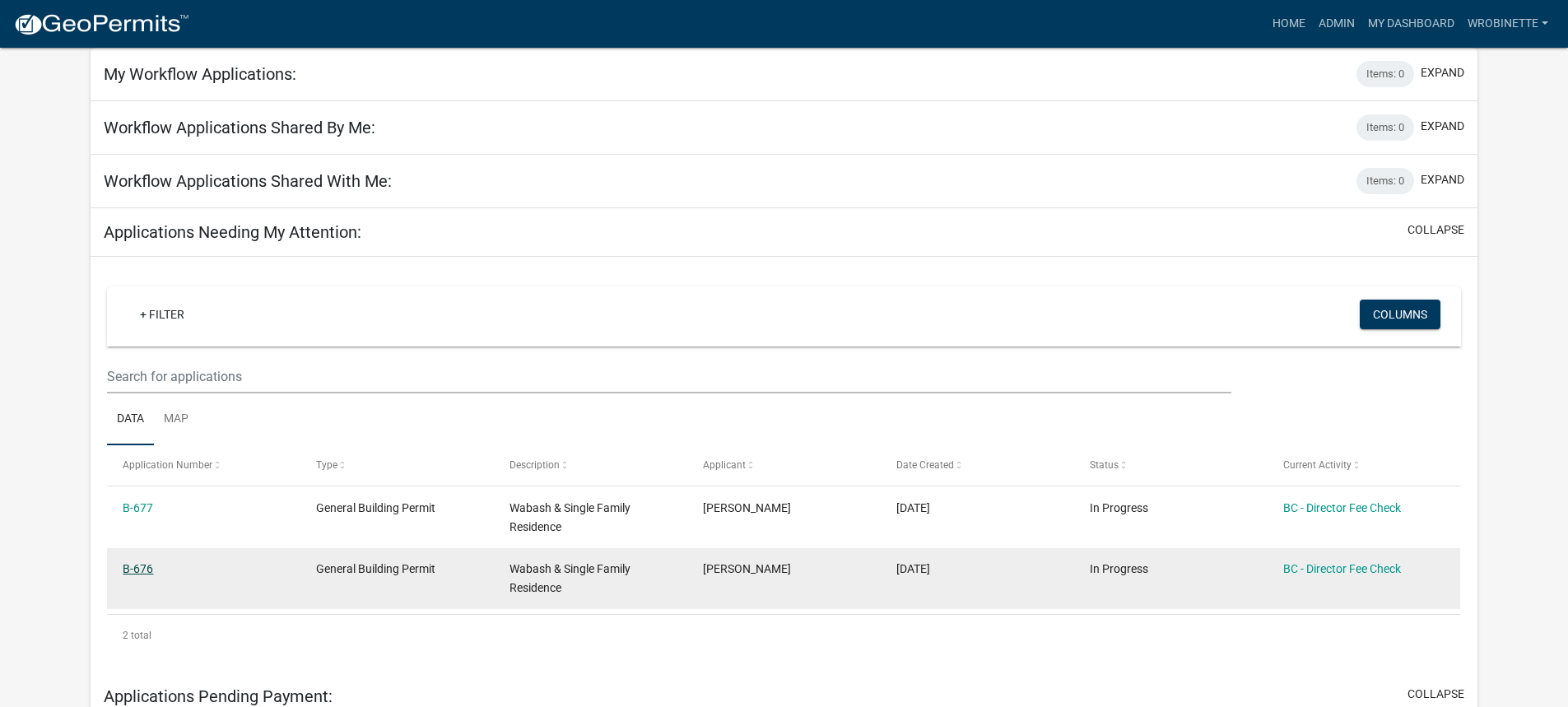
click at [146, 570] on link "B-676" at bounding box center [138, 569] width 30 height 14
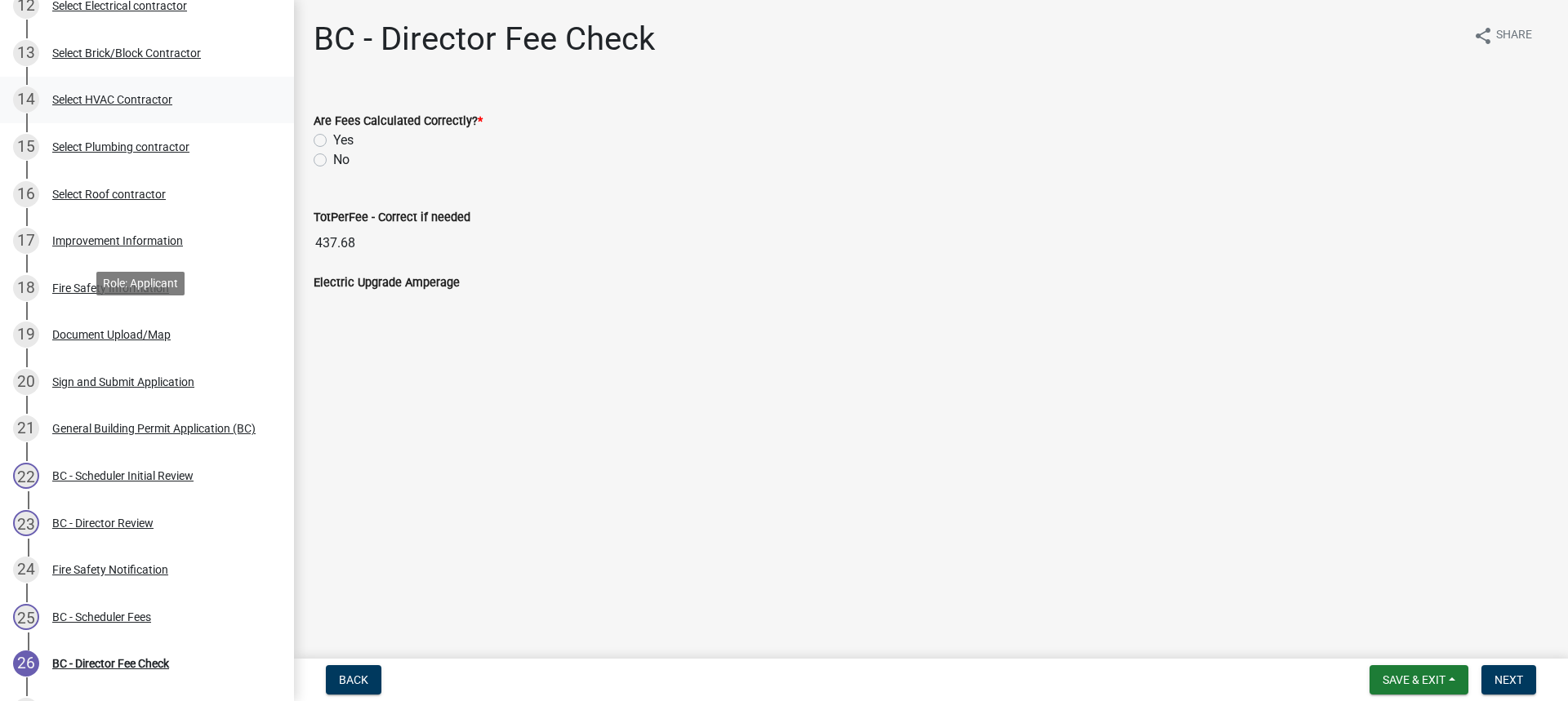
scroll to position [735, 0]
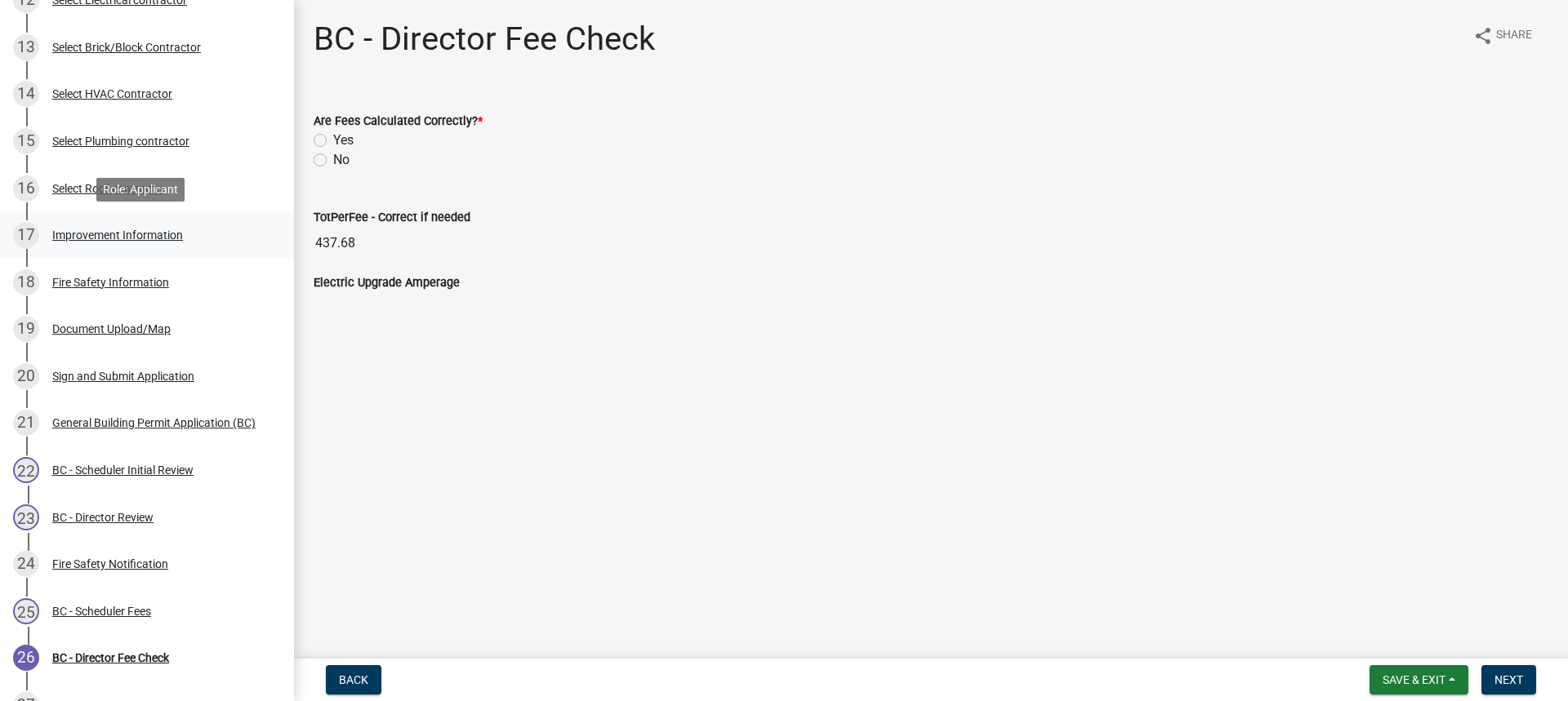
click at [134, 236] on div "Improvement Information" at bounding box center [118, 235] width 131 height 12
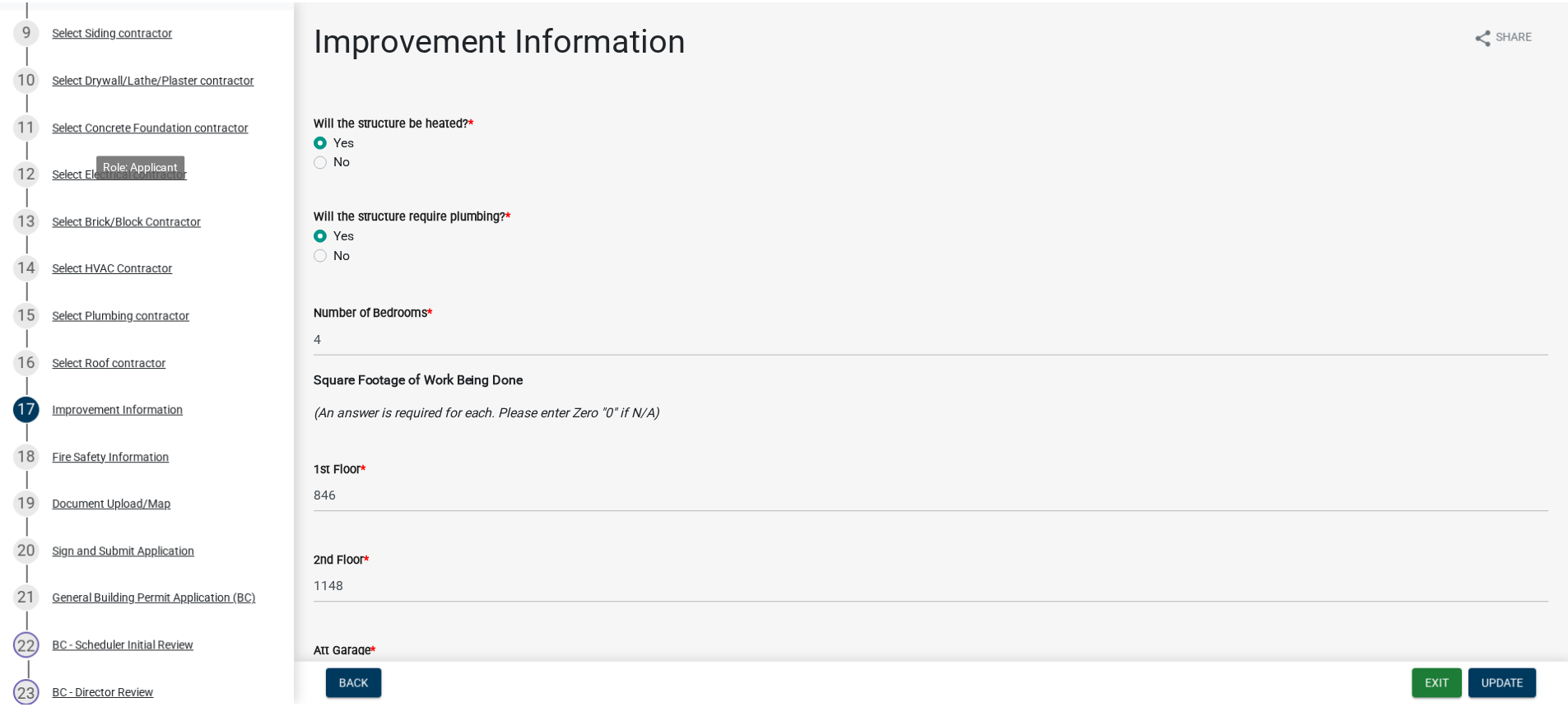
scroll to position [329, 0]
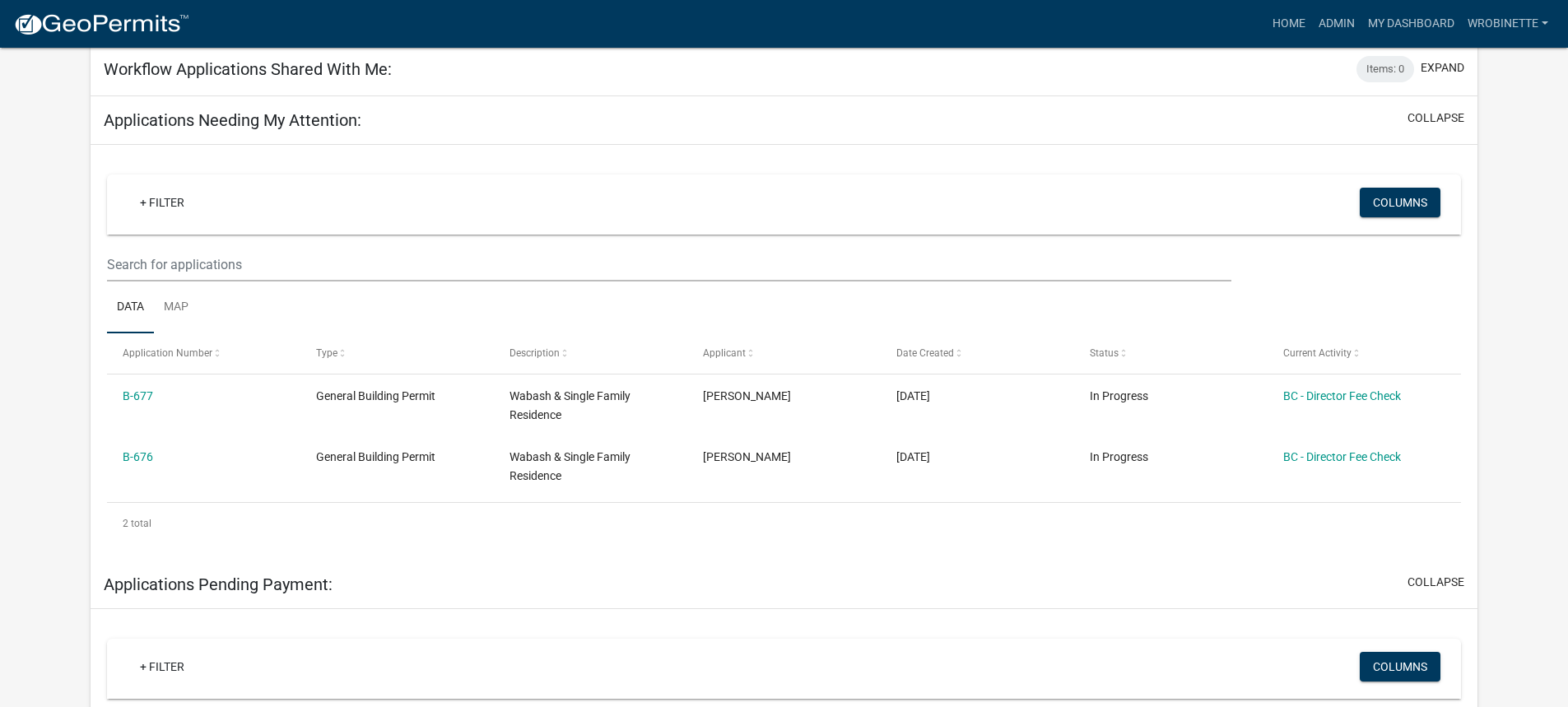
scroll to position [164, 0]
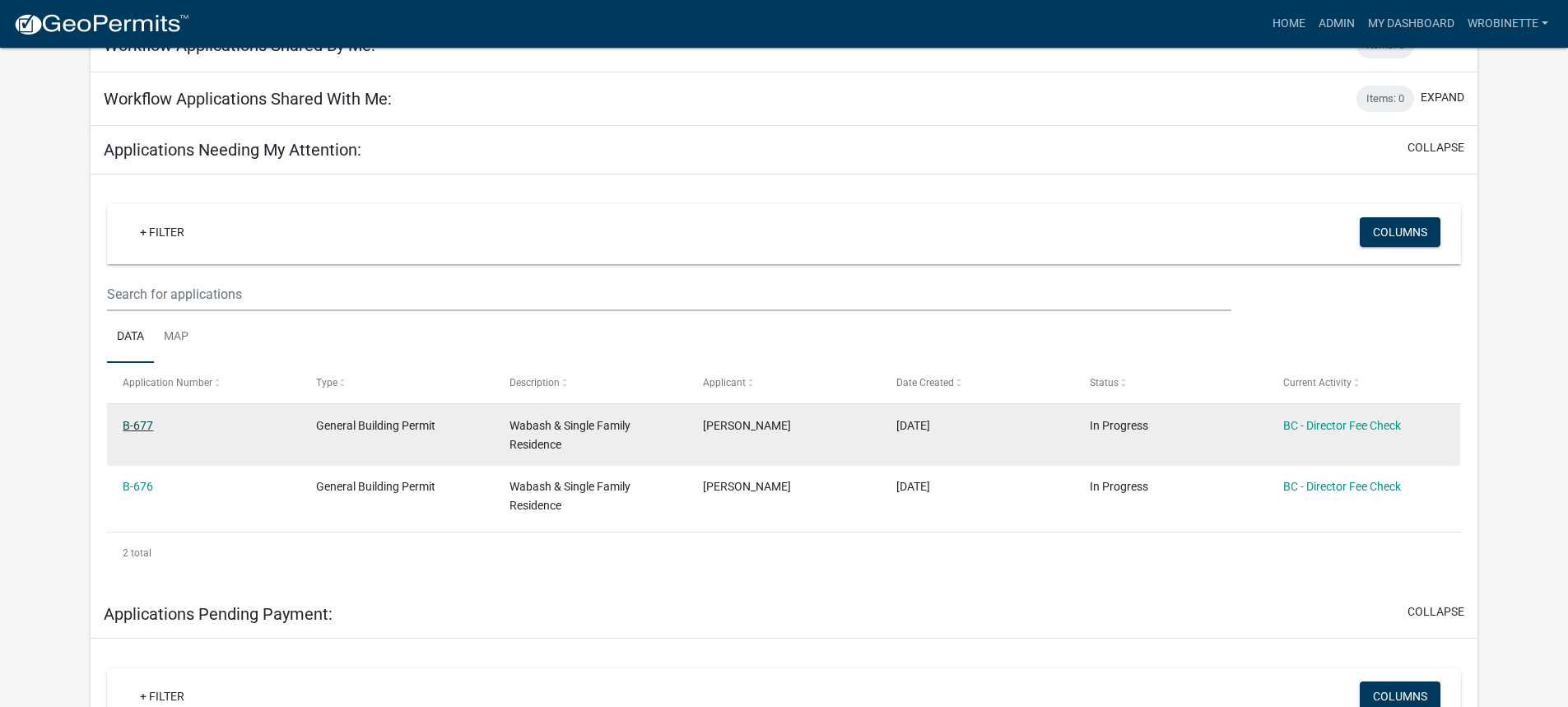
click at [135, 420] on link "B-677" at bounding box center [138, 426] width 30 height 14
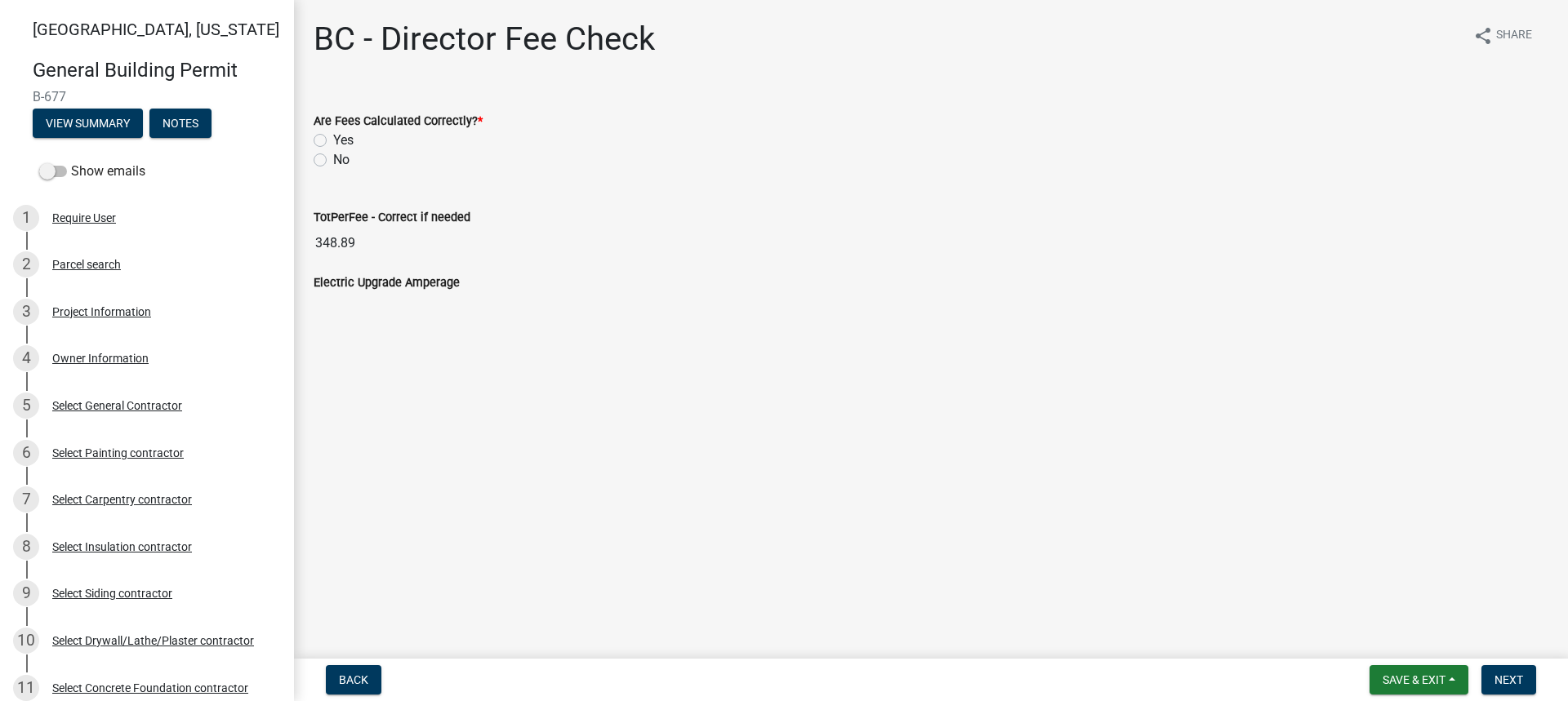
click at [333, 140] on label "Yes" at bounding box center [343, 140] width 20 height 19
click at [333, 140] on input "Yes" at bounding box center [338, 136] width 11 height 11
radio input "true"
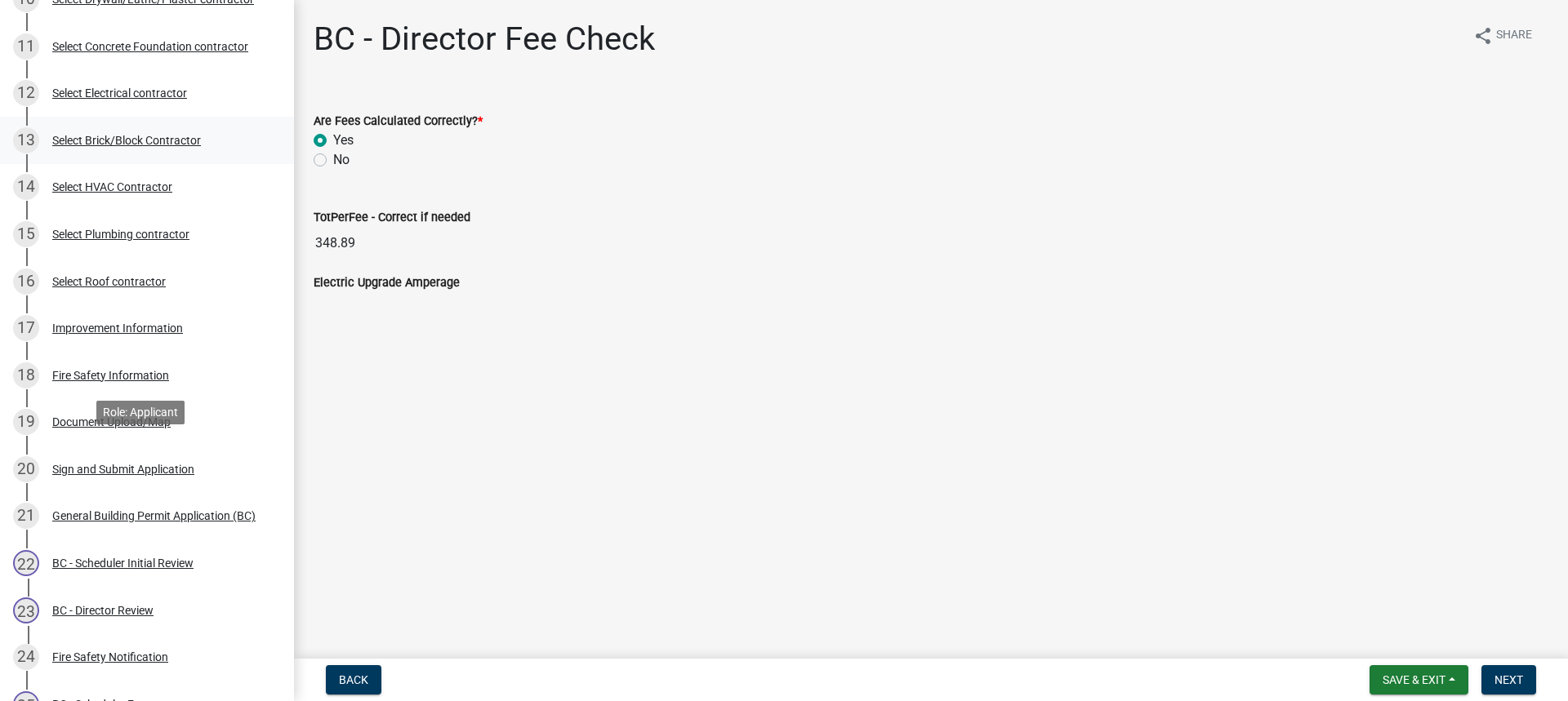
scroll to position [653, 0]
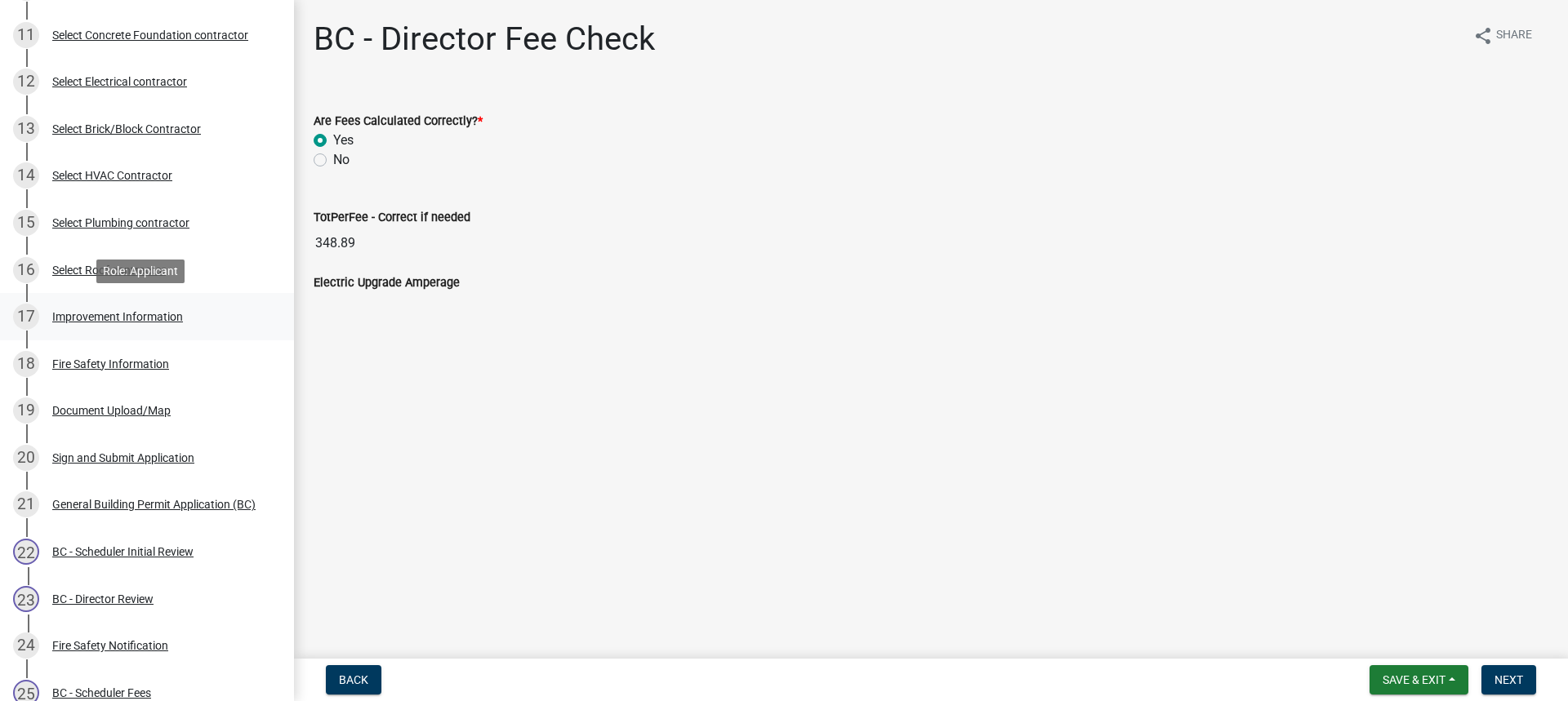
click at [138, 314] on div "Improvement Information" at bounding box center [118, 316] width 131 height 12
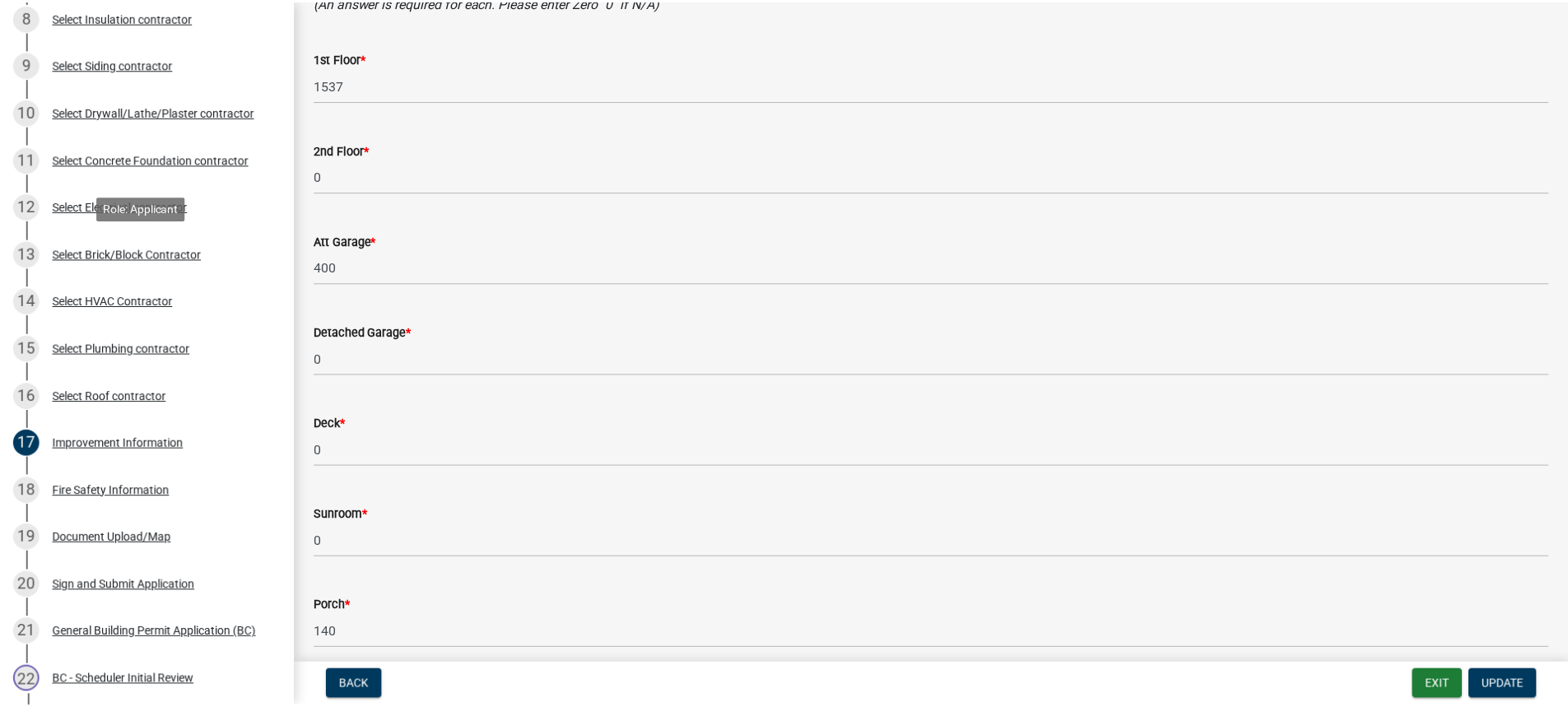
scroll to position [329, 0]
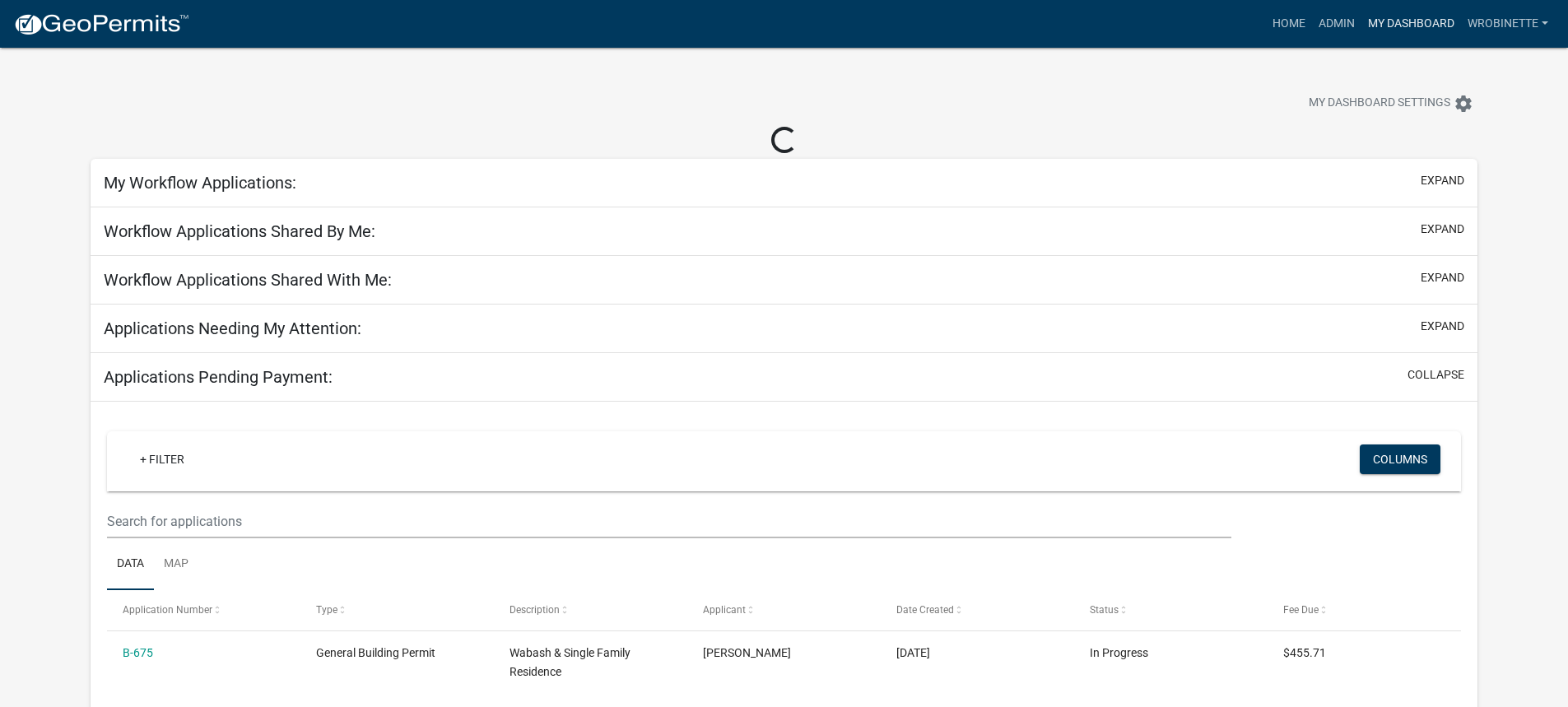
click at [1396, 24] on link "My Dashboard" at bounding box center [1411, 24] width 100 height 31
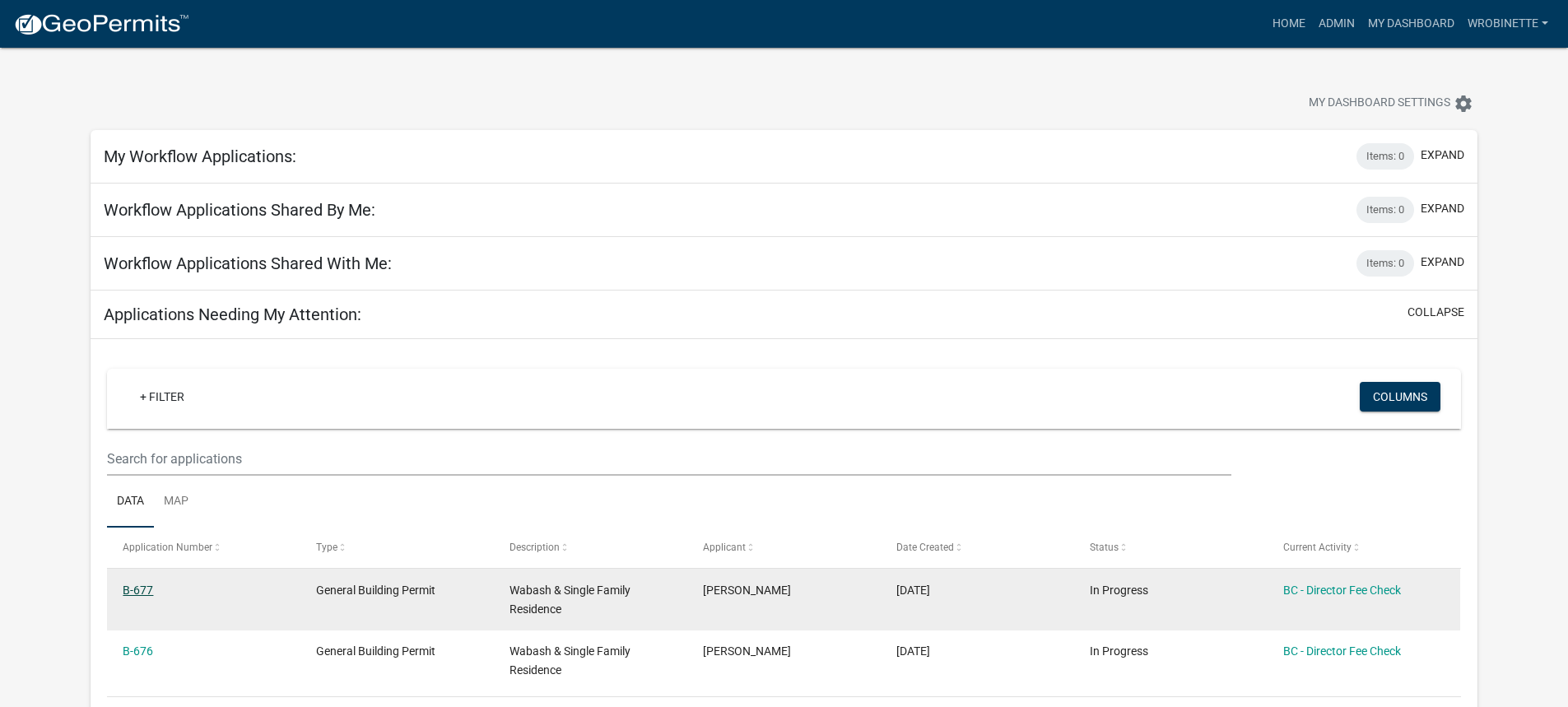
click at [136, 593] on link "B-677" at bounding box center [138, 590] width 30 height 14
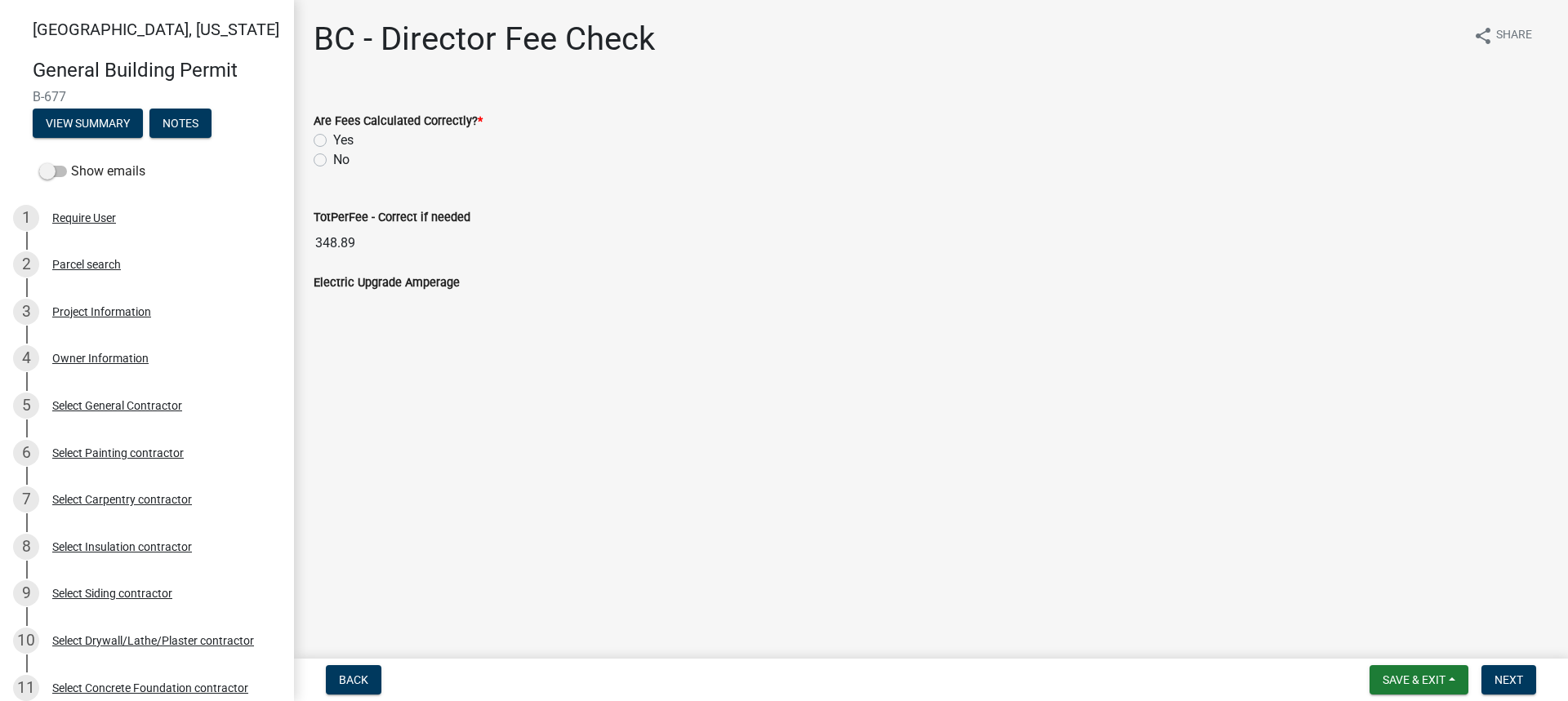
click at [333, 140] on label "Yes" at bounding box center [343, 140] width 20 height 19
click at [333, 140] on input "Yes" at bounding box center [338, 136] width 11 height 11
radio input "true"
click at [1515, 684] on span "Next" at bounding box center [1508, 680] width 29 height 13
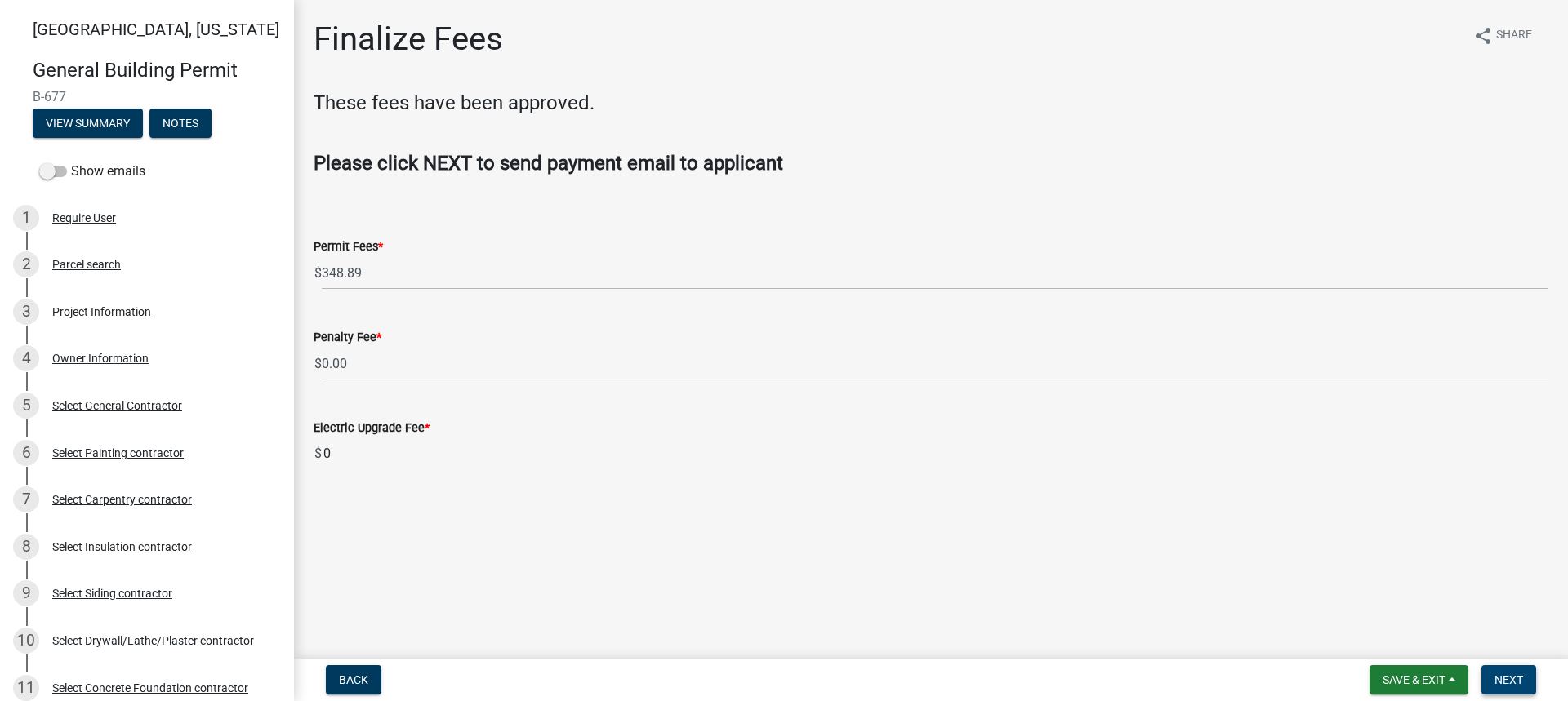
click at [1503, 683] on span "Next" at bounding box center [1508, 680] width 29 height 13
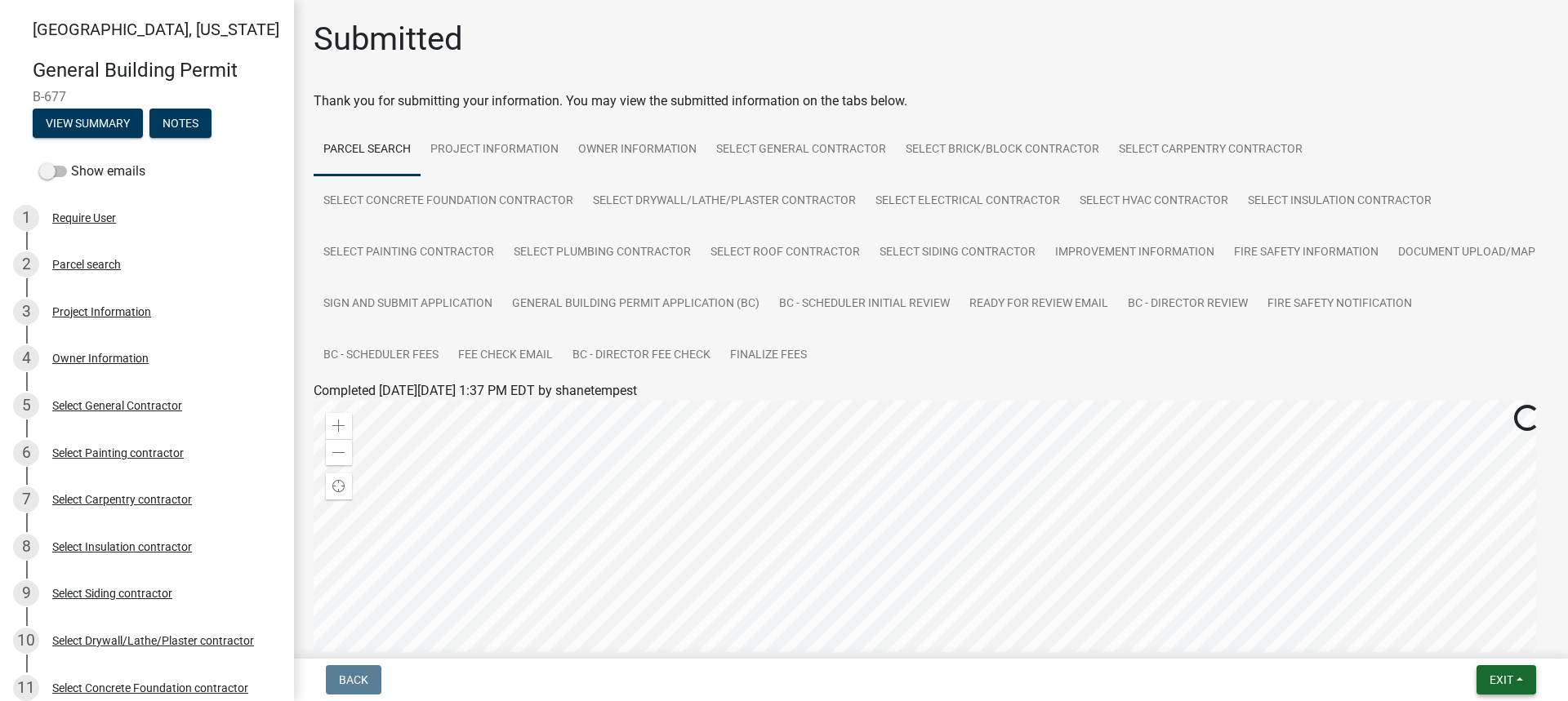
click at [1506, 677] on span "Exit" at bounding box center [1501, 680] width 24 height 13
click at [1478, 641] on button "Save & Exit" at bounding box center [1471, 637] width 131 height 39
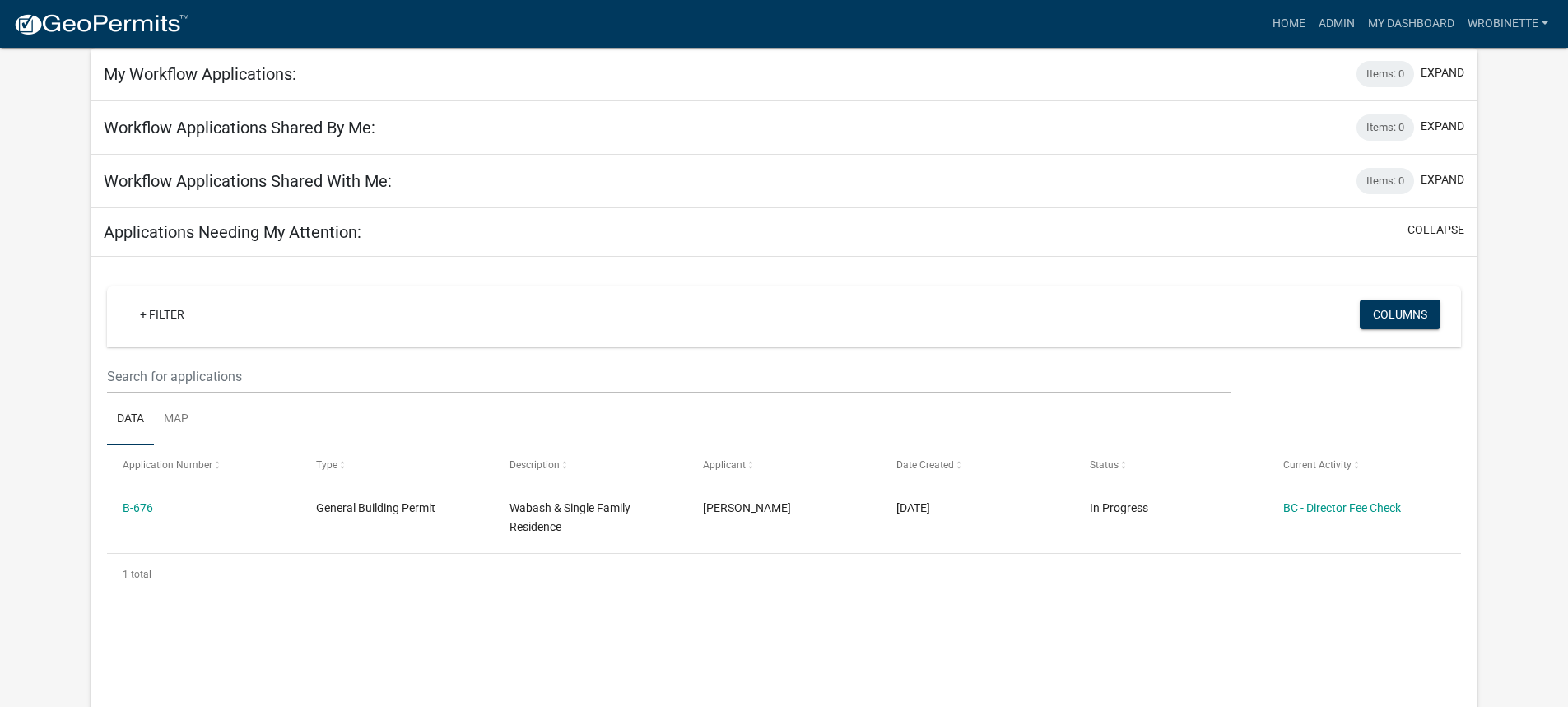
scroll to position [164, 0]
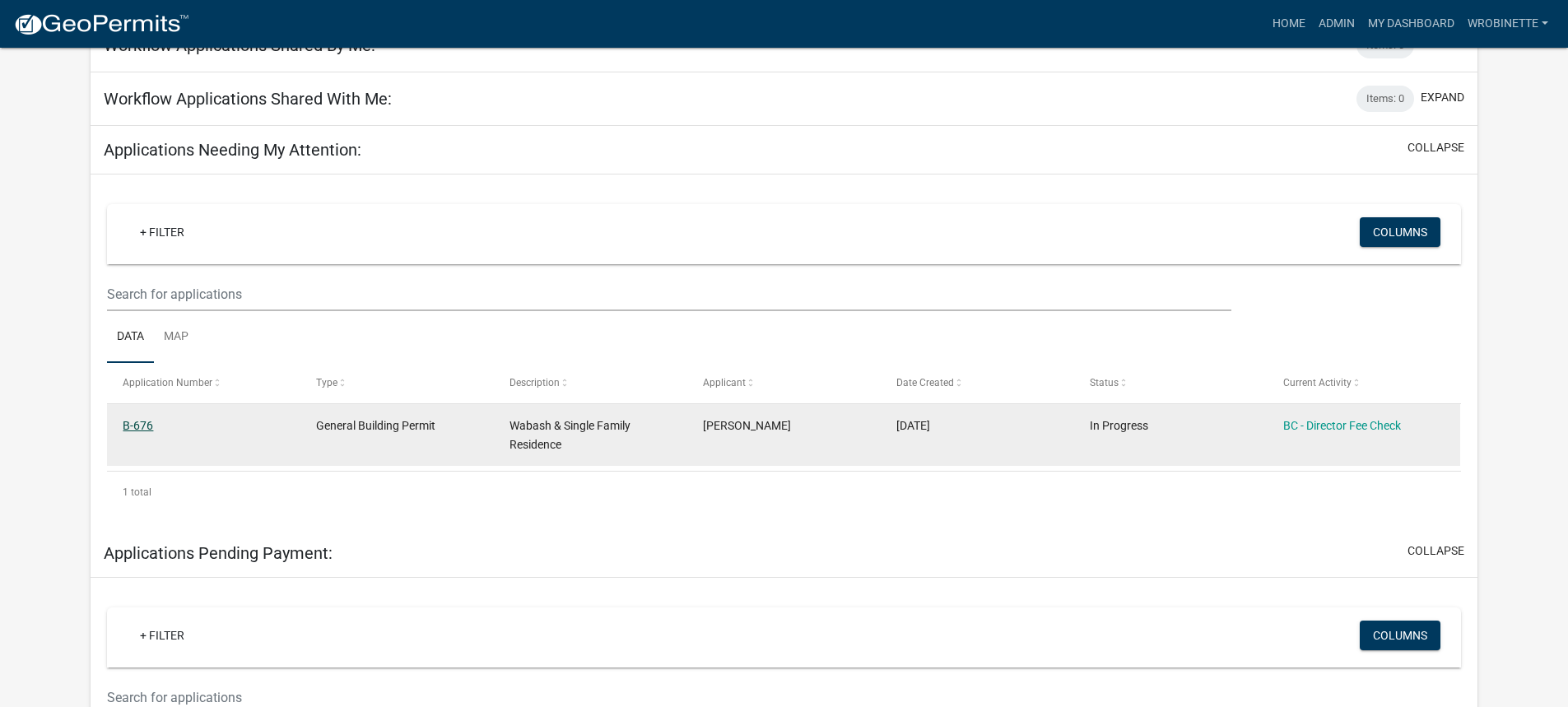
click at [141, 424] on link "B-676" at bounding box center [138, 426] width 30 height 14
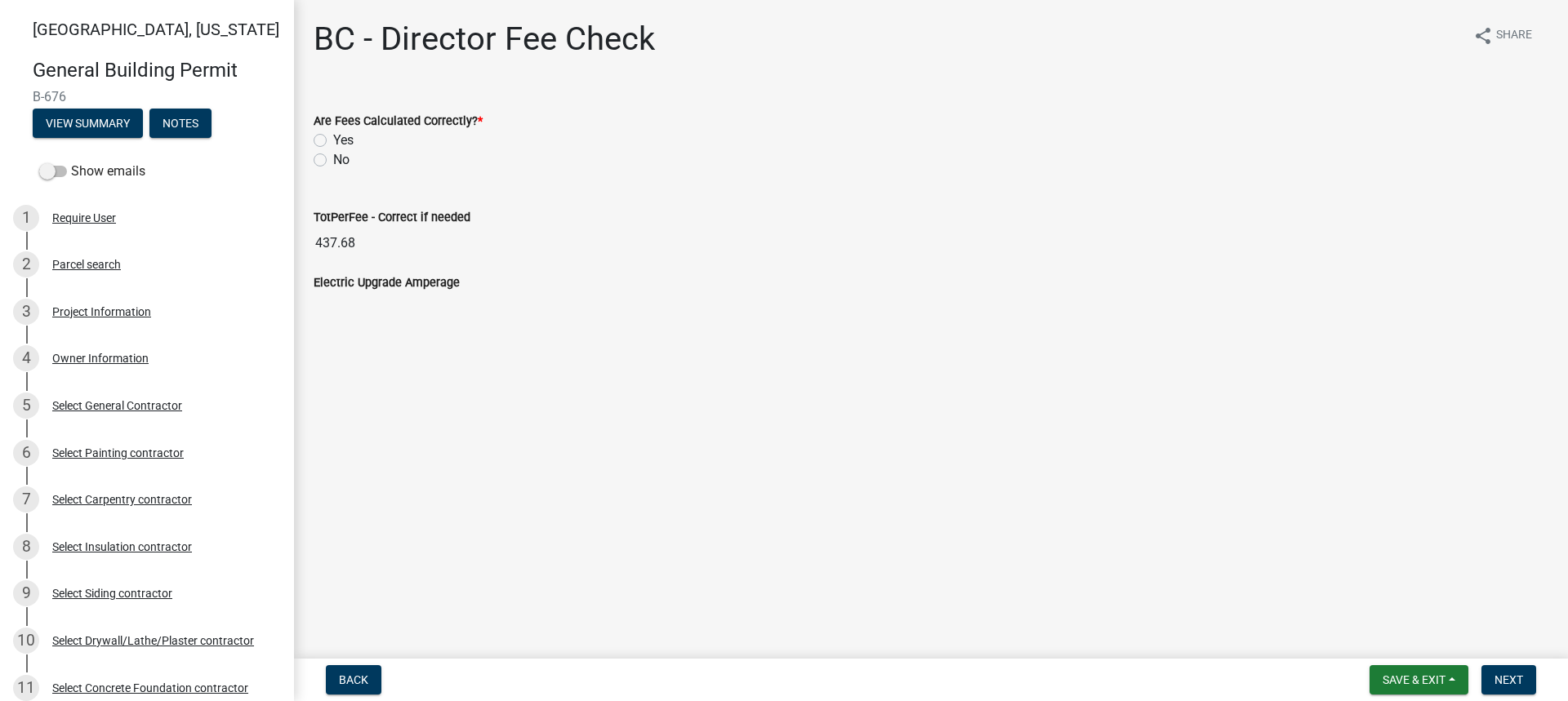
drag, startPoint x: 317, startPoint y: 143, endPoint x: 348, endPoint y: 157, distance: 34.0
click at [333, 142] on label "Yes" at bounding box center [343, 140] width 20 height 19
click at [333, 141] on input "Yes" at bounding box center [338, 136] width 11 height 11
radio input "true"
click at [1524, 682] on button "Next" at bounding box center [1508, 679] width 55 height 29
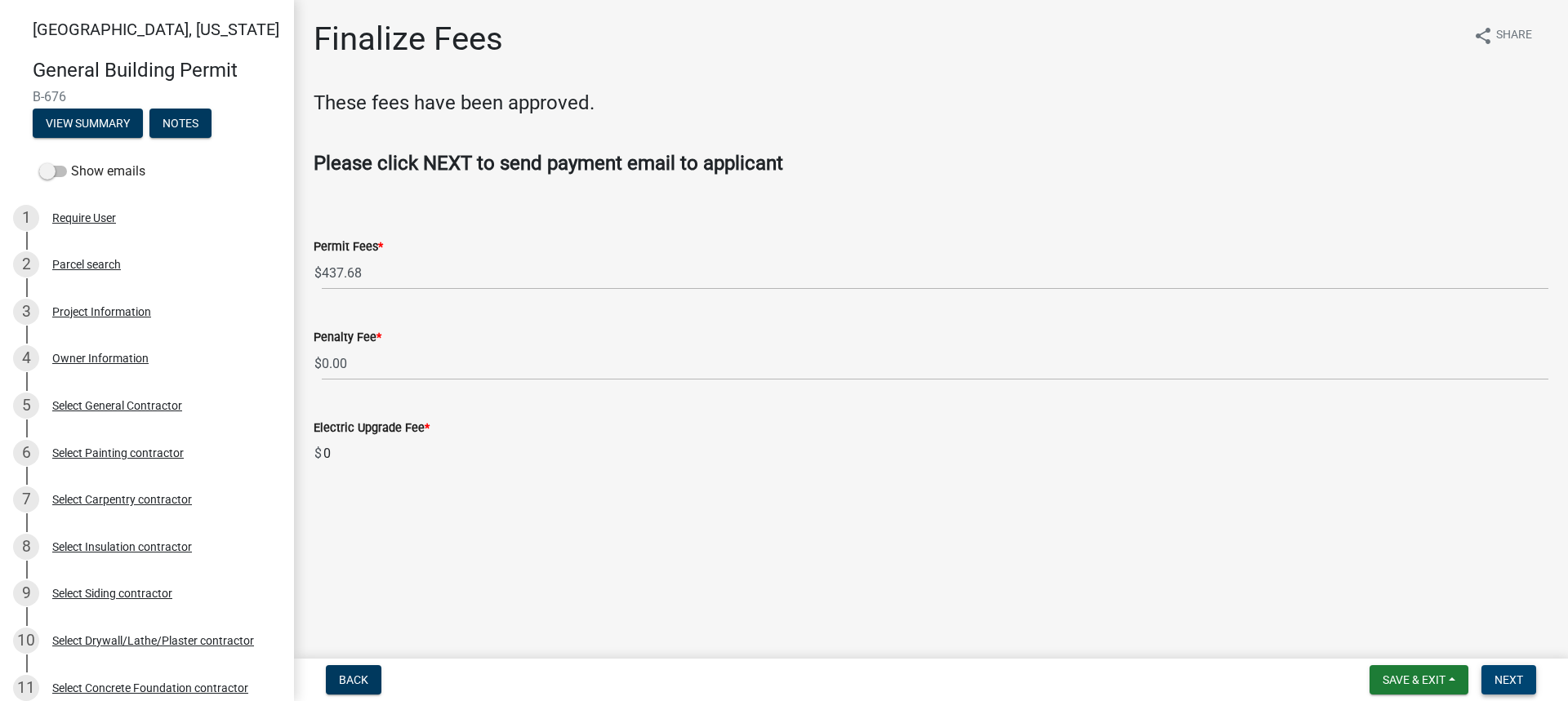
click at [1511, 668] on button "Next" at bounding box center [1508, 679] width 55 height 29
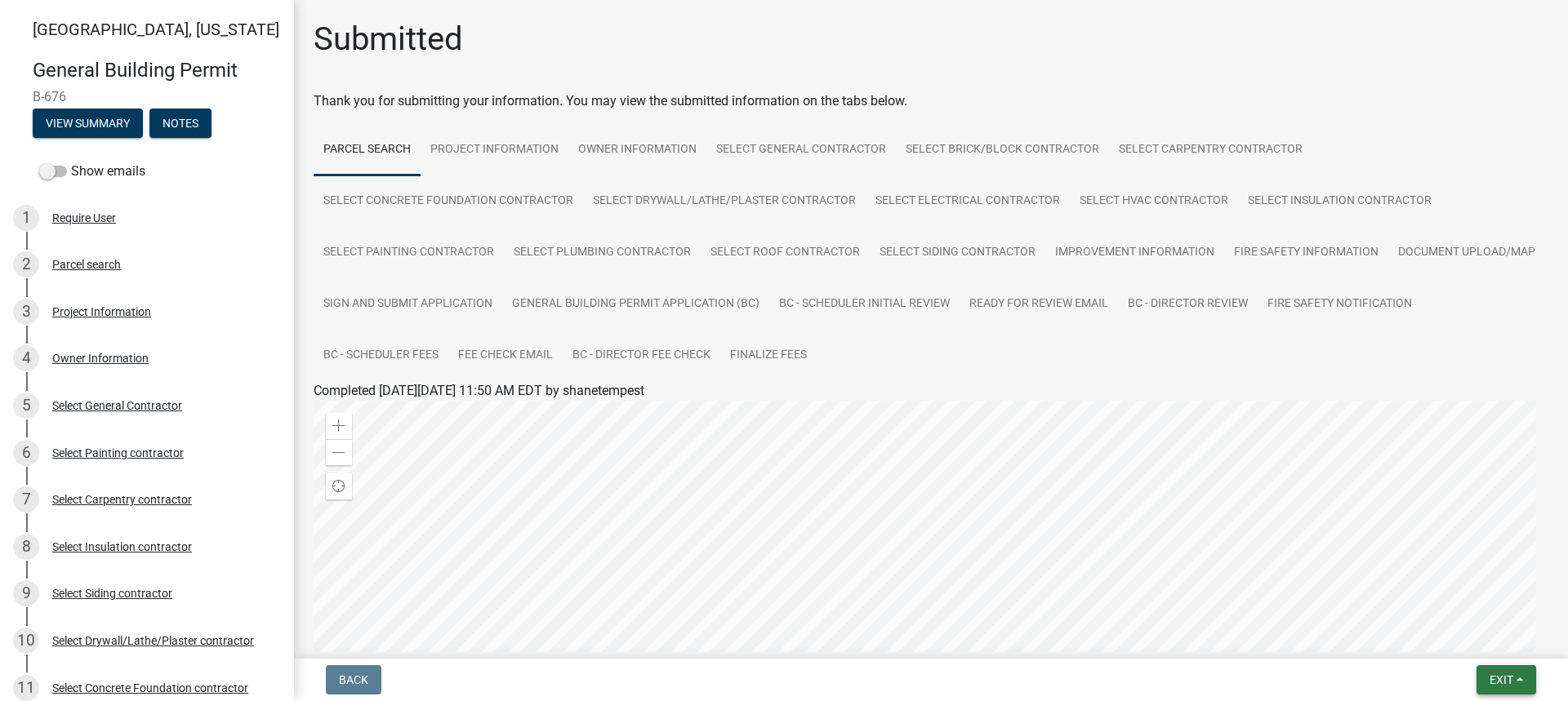
click at [1504, 681] on span "Exit" at bounding box center [1501, 680] width 24 height 13
click at [1475, 636] on button "Save & Exit" at bounding box center [1471, 637] width 131 height 39
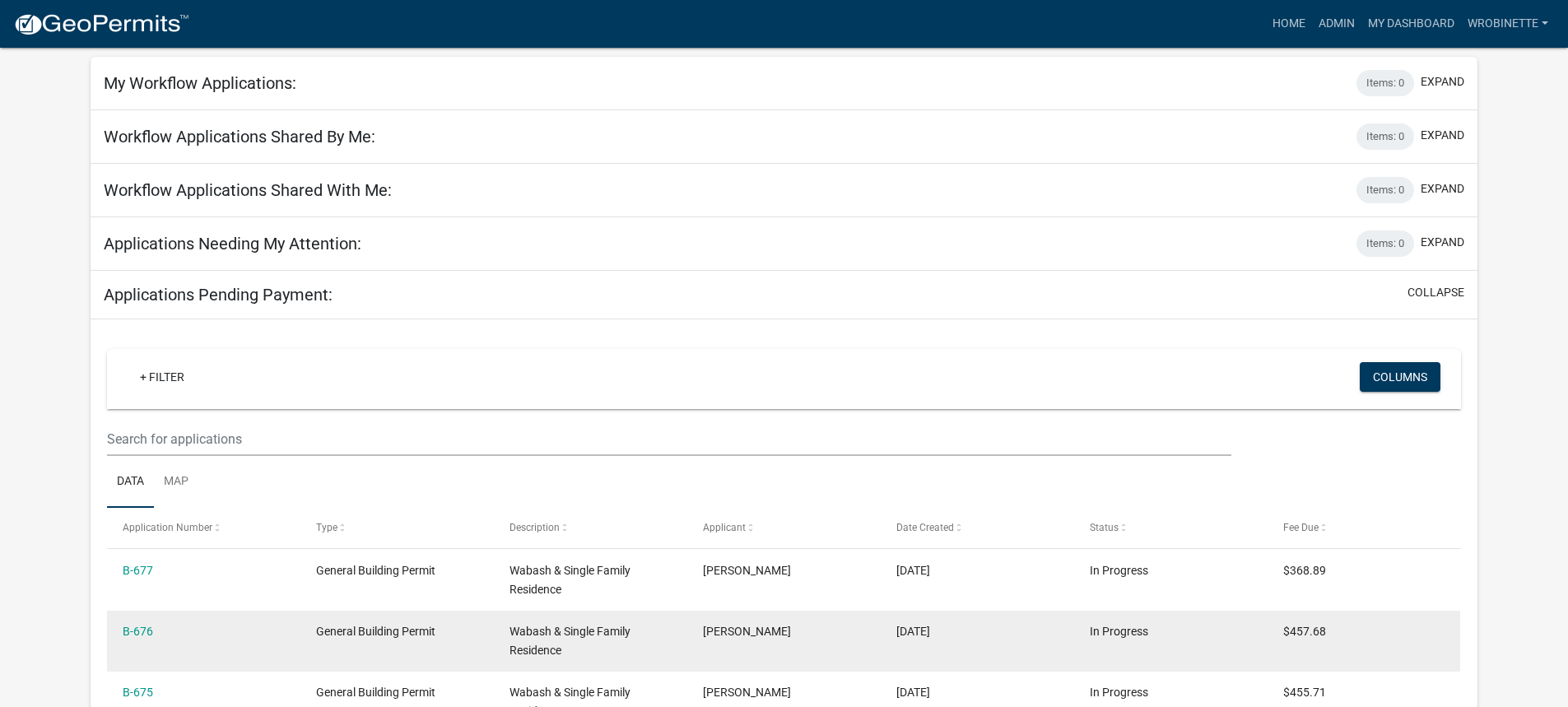
scroll to position [164, 0]
